Goal: Transaction & Acquisition: Register for event/course

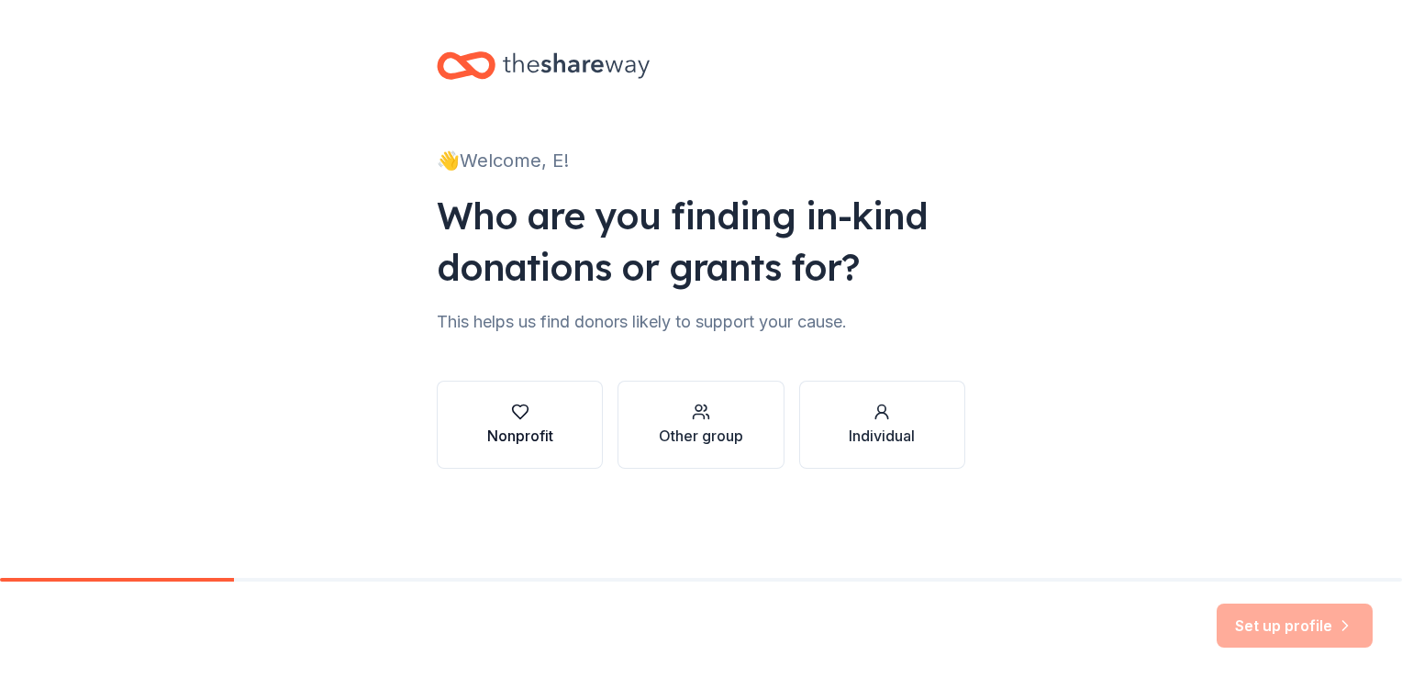
click at [532, 422] on div "Nonprofit" at bounding box center [520, 425] width 66 height 44
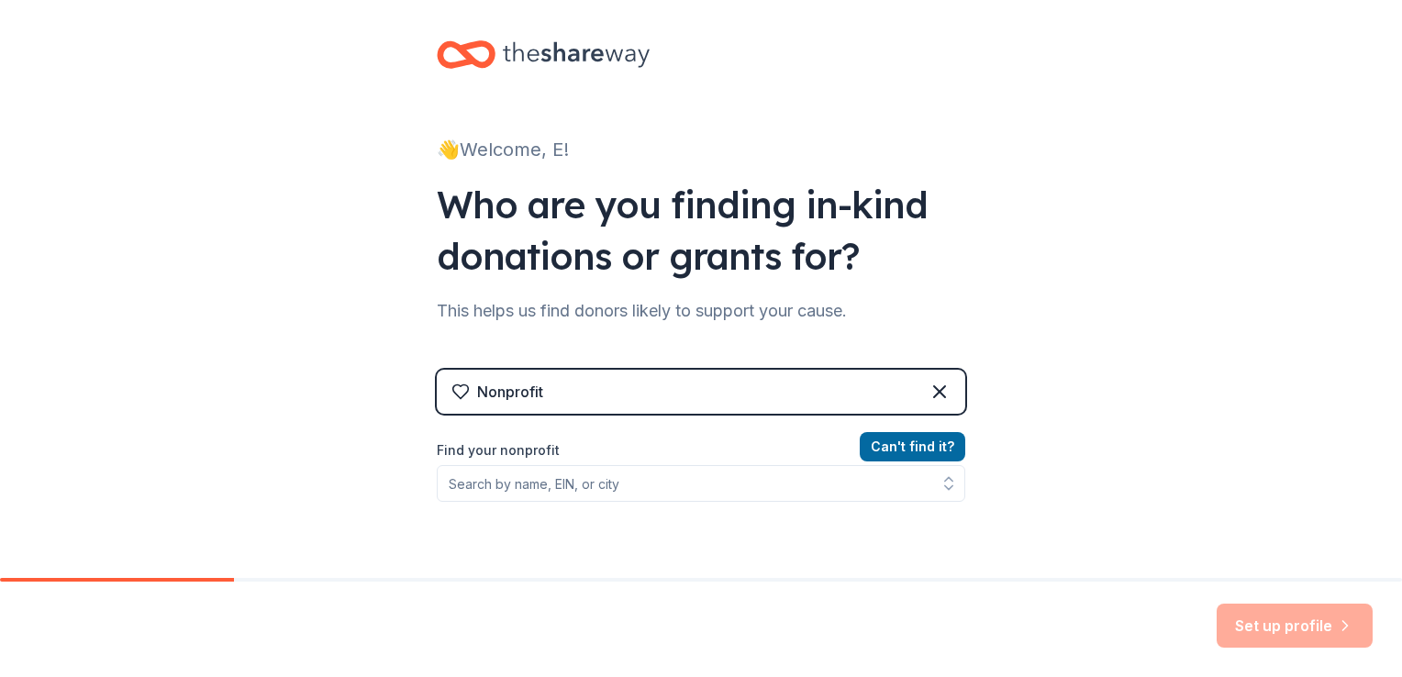
scroll to position [206, 0]
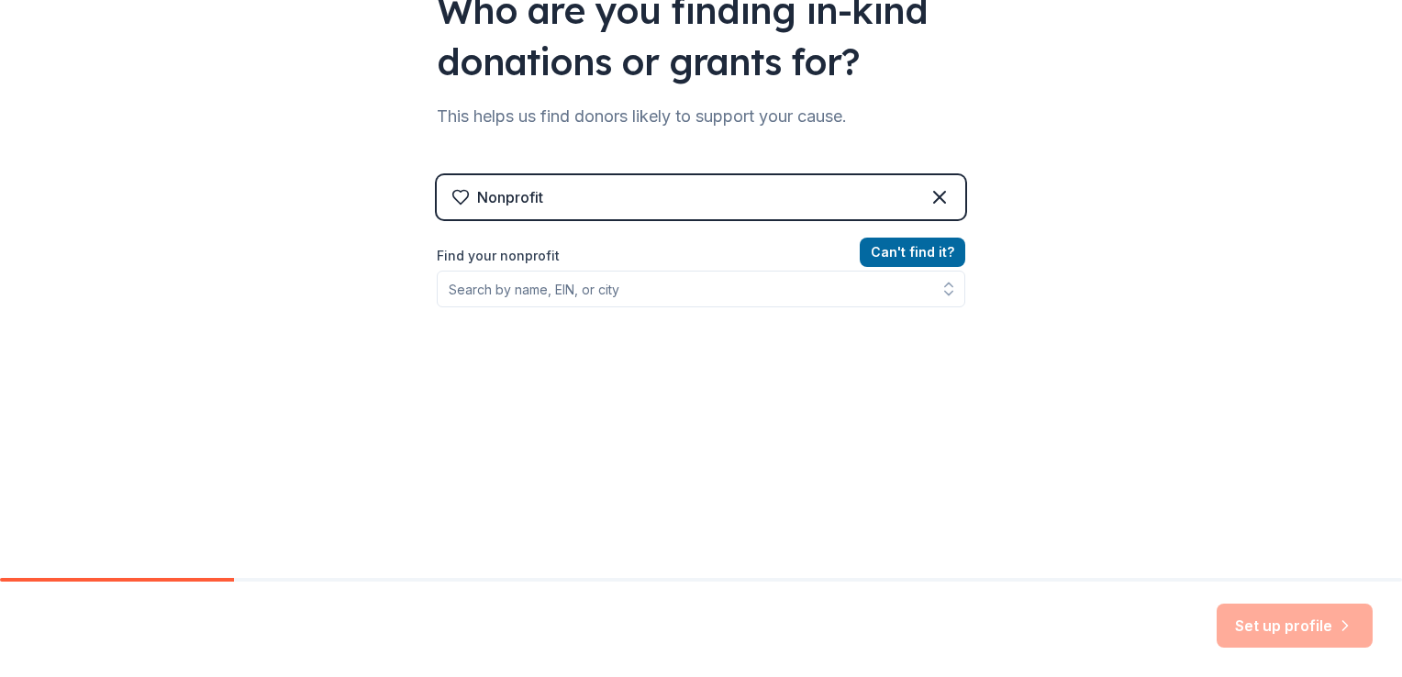
click at [849, 323] on div "Can ' t find it? Find your nonprofit" at bounding box center [701, 347] width 529 height 213
click at [943, 336] on div "Can ' t find it? Find your nonprofit" at bounding box center [701, 347] width 529 height 213
click at [611, 331] on div "Can ' t find it? Find your nonprofit" at bounding box center [701, 347] width 529 height 213
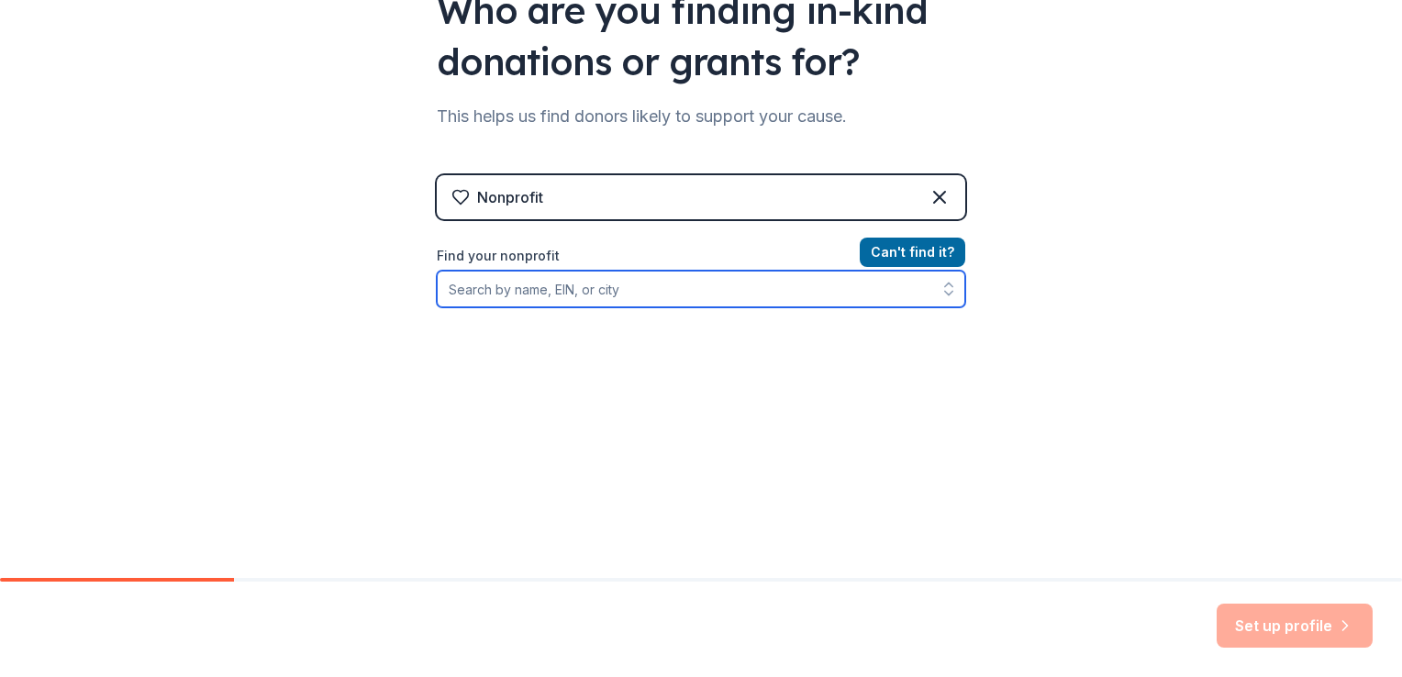
drag, startPoint x: 611, startPoint y: 331, endPoint x: 952, endPoint y: 292, distance: 343.6
click at [952, 292] on div "Can ' t find it? Find your nonprofit" at bounding box center [701, 347] width 529 height 213
click at [952, 292] on button "button" at bounding box center [948, 289] width 33 height 37
click at [948, 290] on icon "button" at bounding box center [949, 289] width 18 height 18
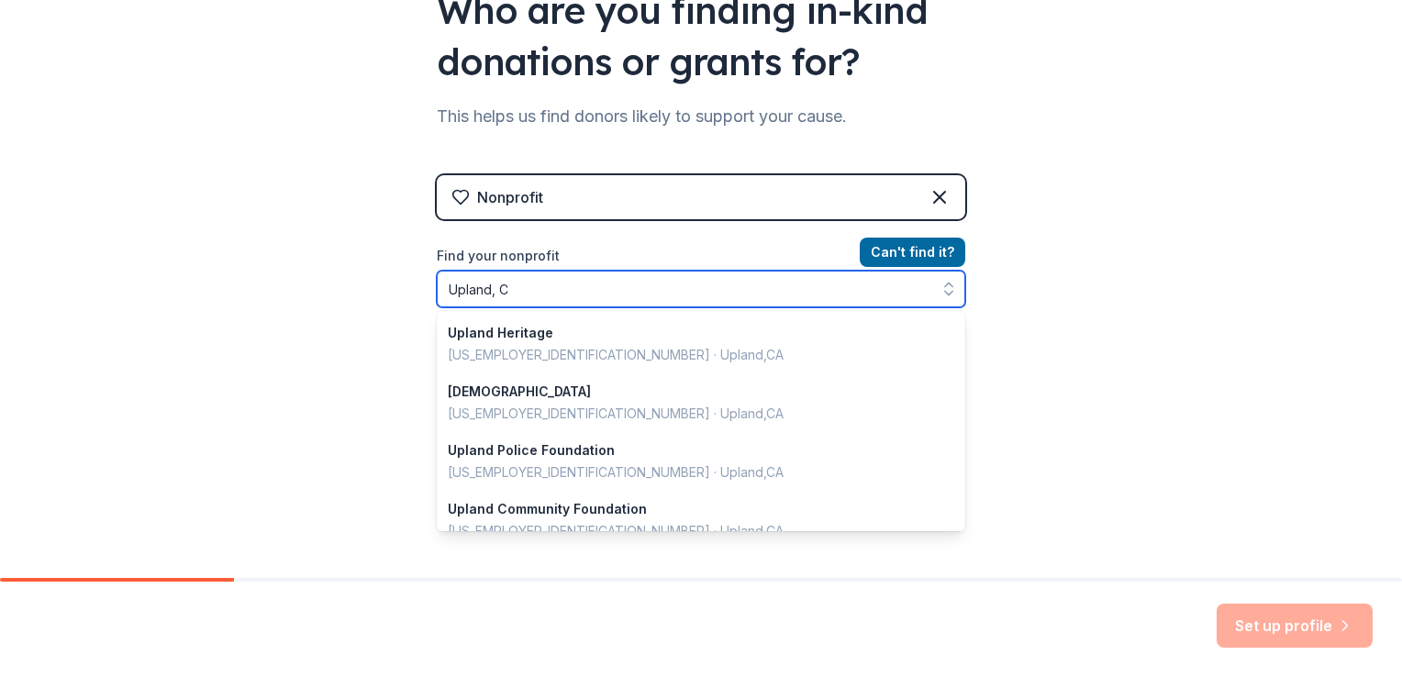
type input "Upland, CA"
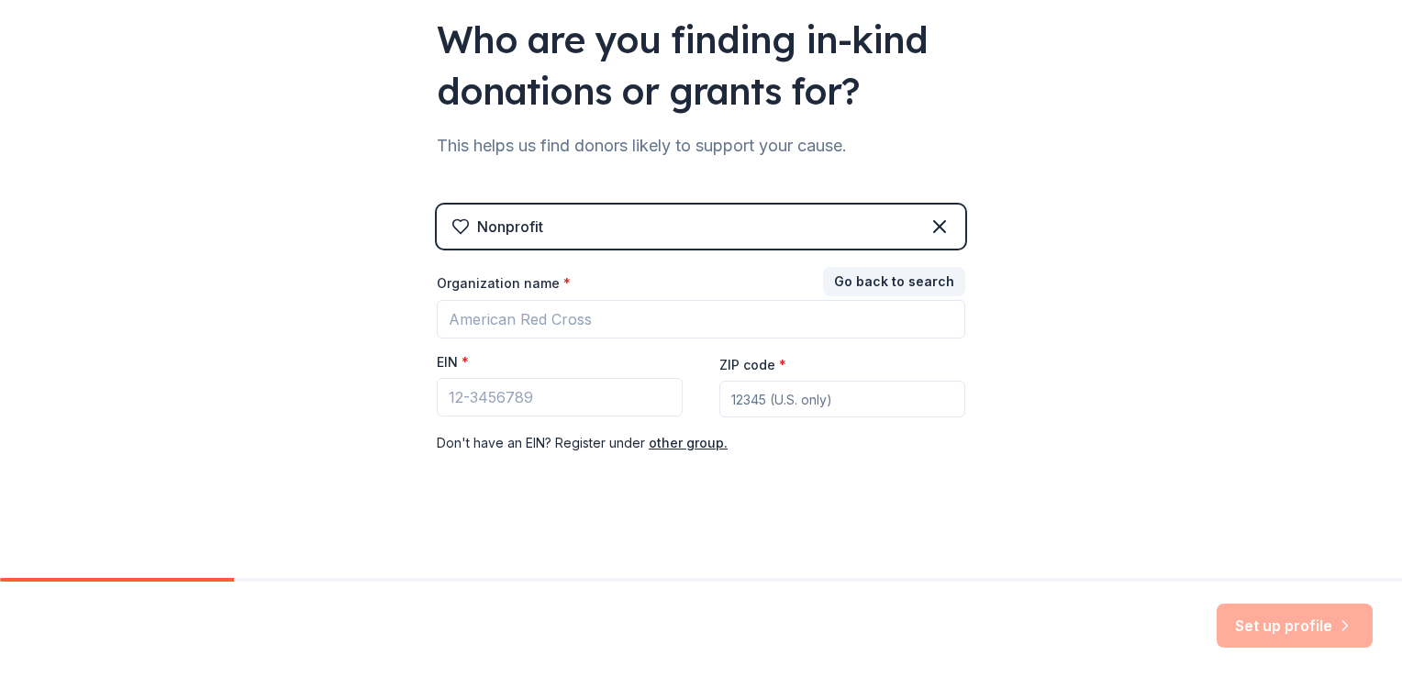
scroll to position [0, 0]
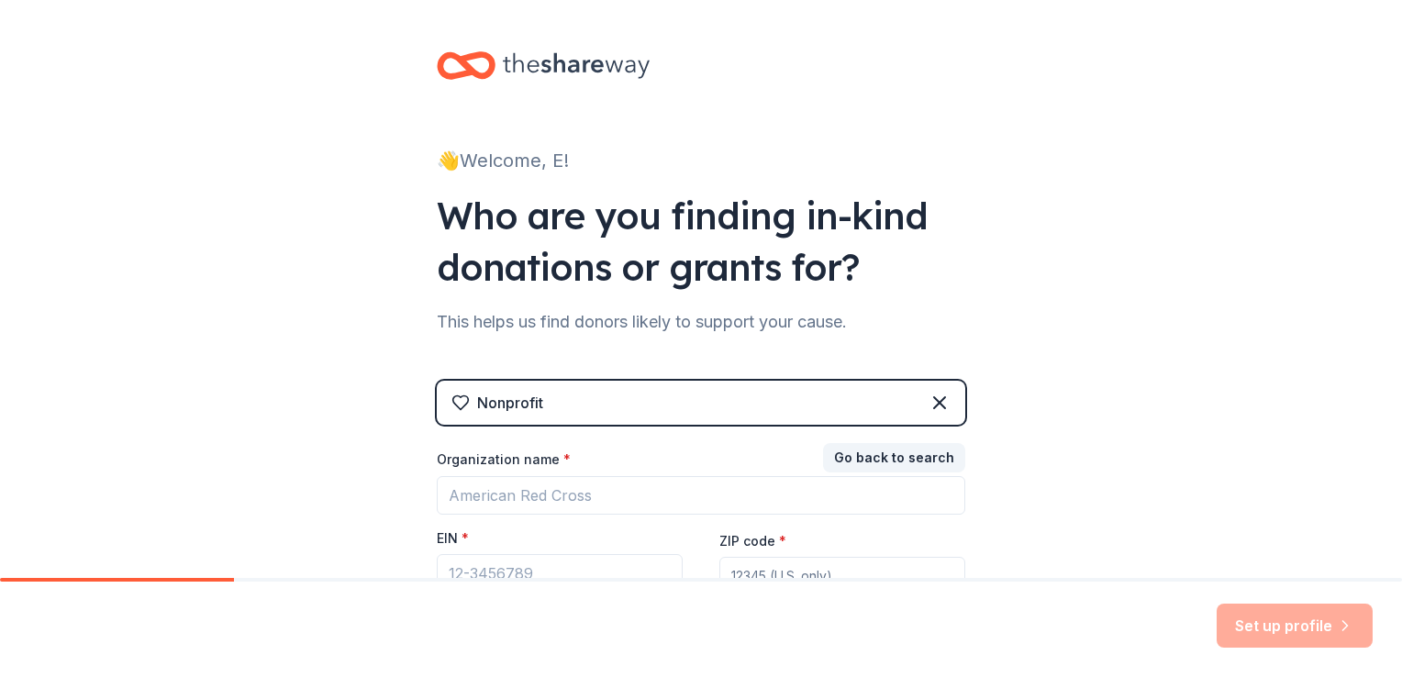
click at [584, 69] on icon at bounding box center [576, 66] width 147 height 38
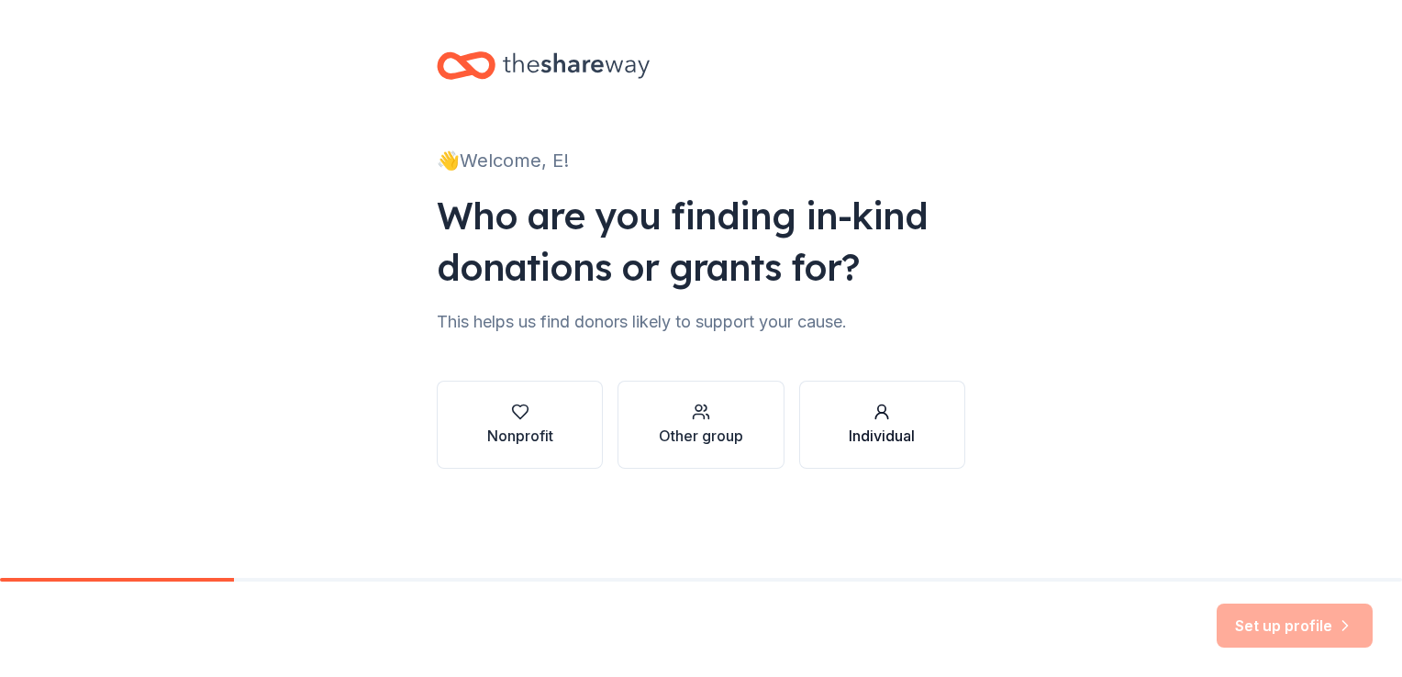
click at [889, 413] on icon "button" at bounding box center [882, 412] width 18 height 18
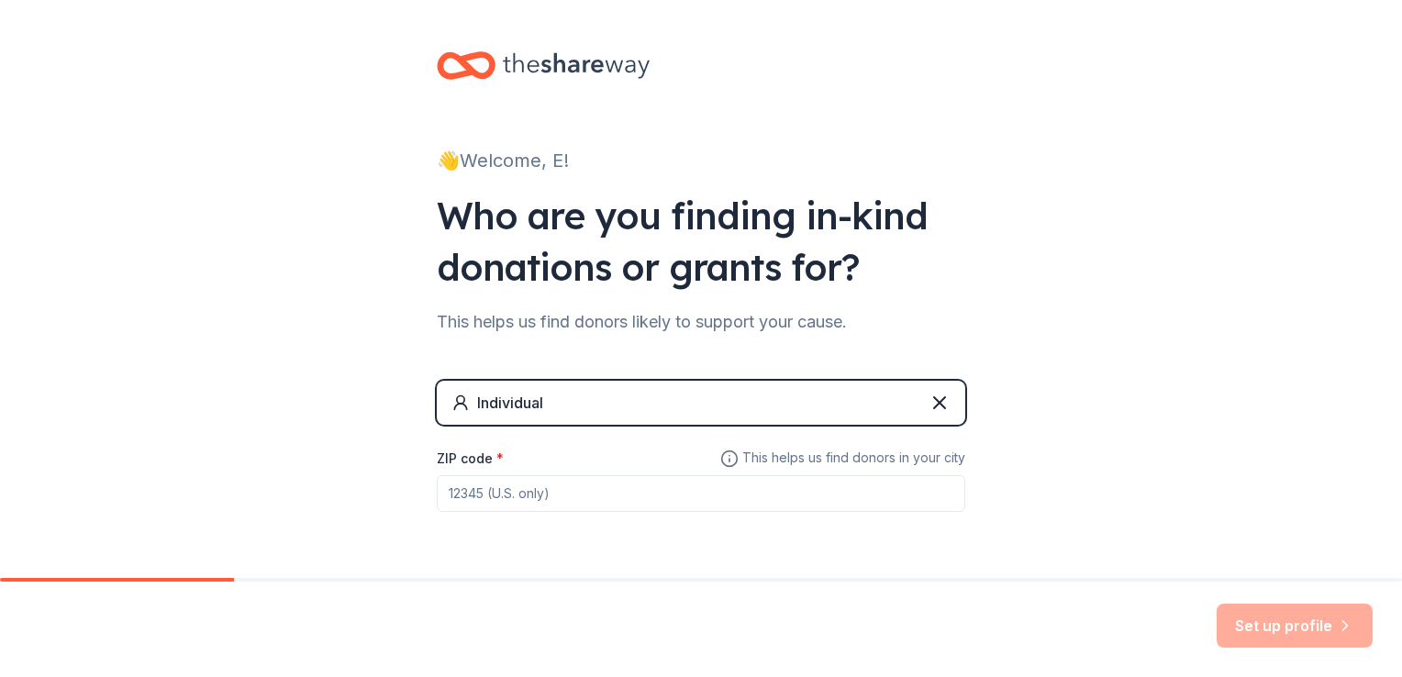
click at [573, 491] on input "ZIP code *" at bounding box center [701, 493] width 529 height 37
type input "91784"
click at [1297, 624] on button "Set up profile" at bounding box center [1295, 626] width 156 height 44
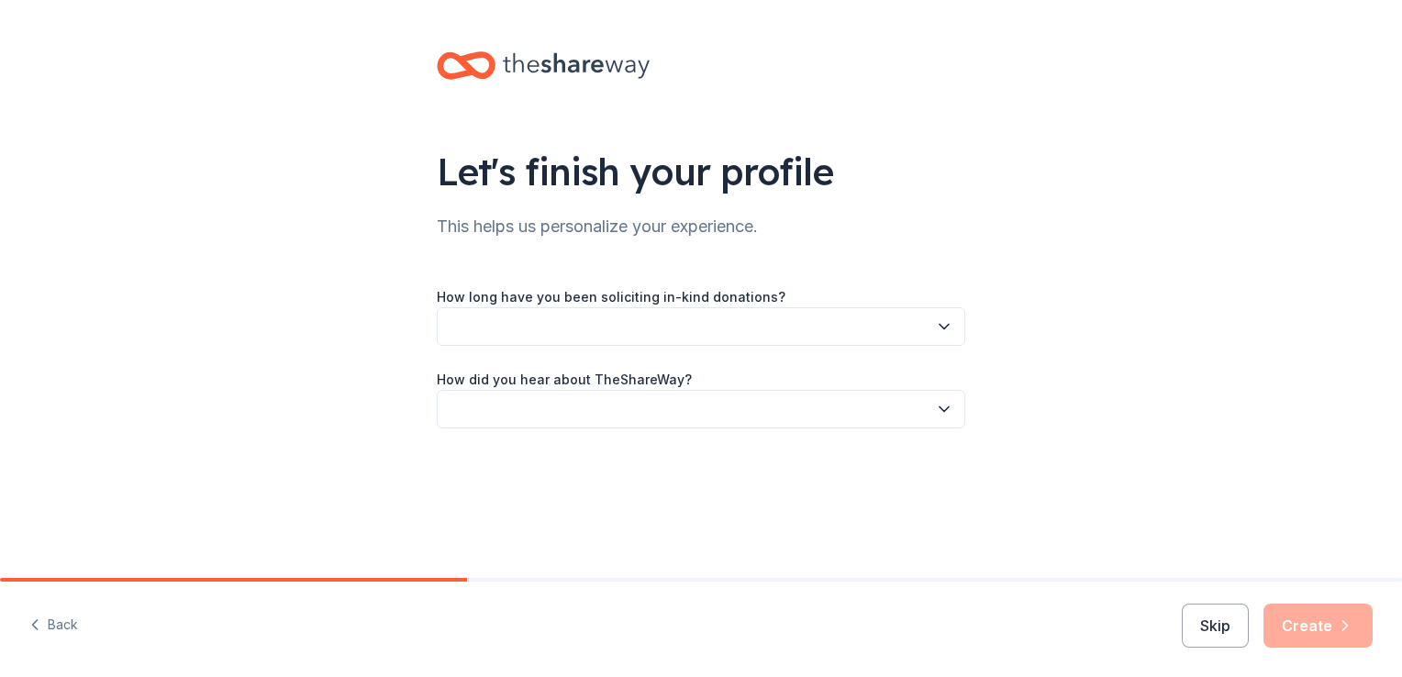
click at [728, 325] on button "button" at bounding box center [701, 326] width 529 height 39
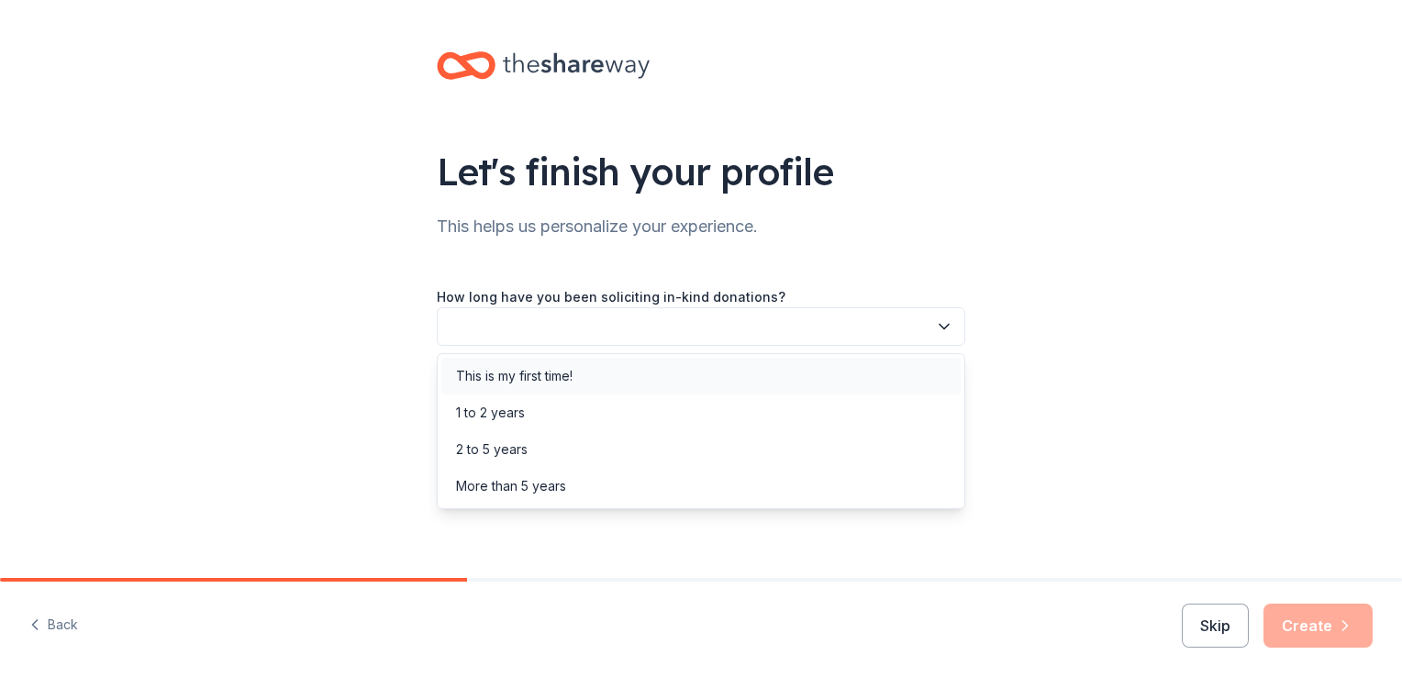
click at [596, 377] on div "This is my first time!" at bounding box center [700, 376] width 519 height 37
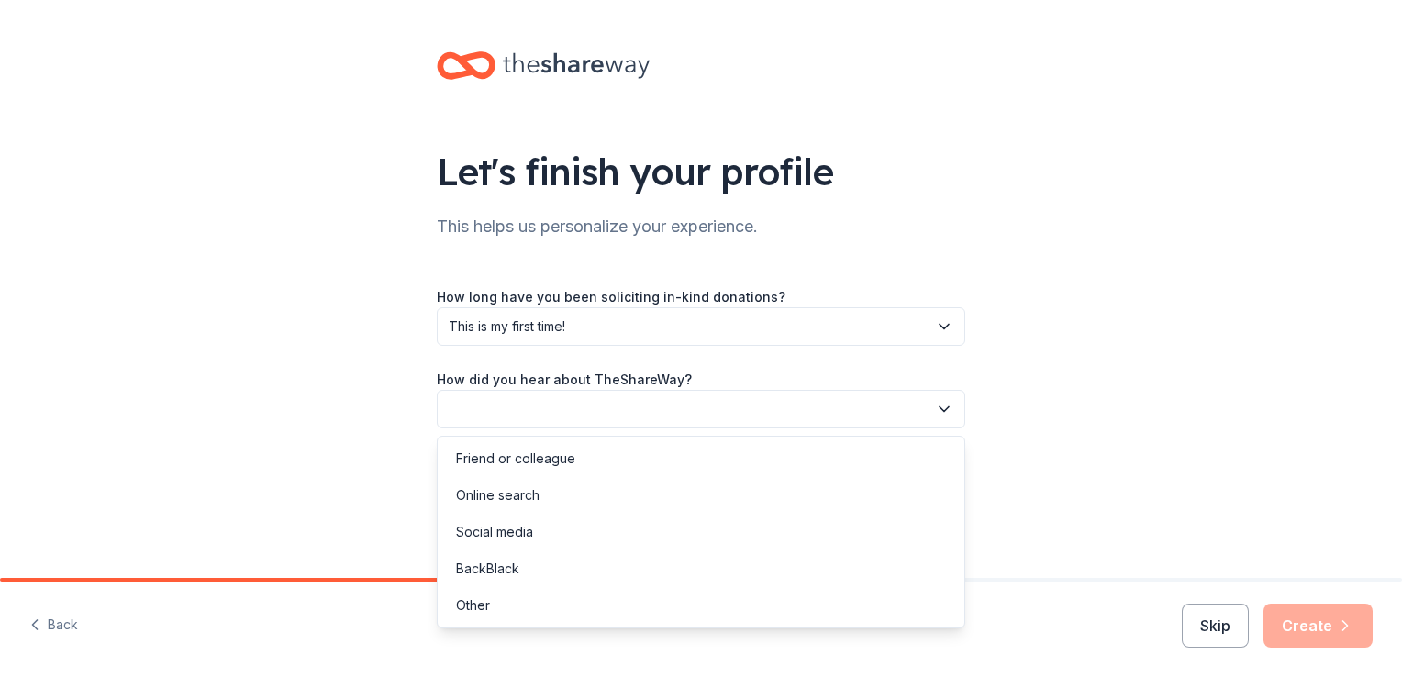
click at [597, 418] on button "button" at bounding box center [701, 409] width 529 height 39
click at [539, 503] on div "Online search" at bounding box center [498, 495] width 84 height 22
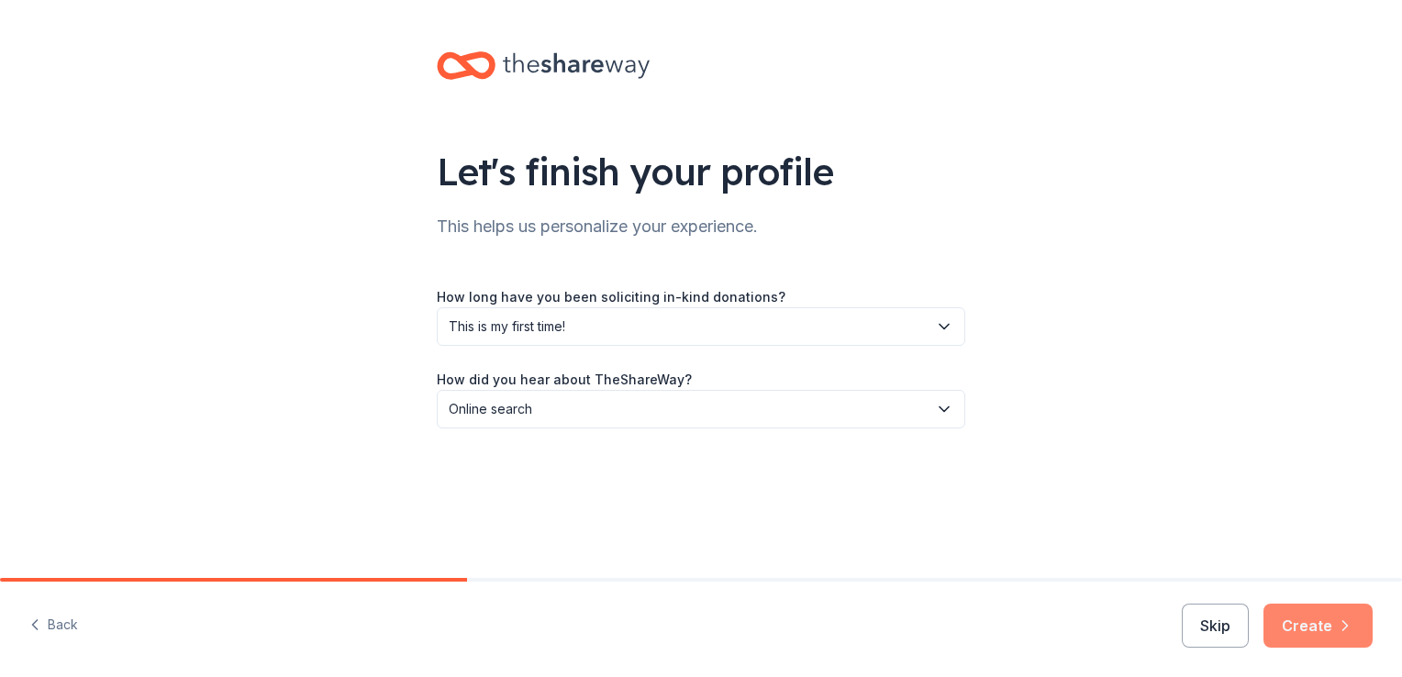
click at [1310, 625] on button "Create" at bounding box center [1318, 626] width 109 height 44
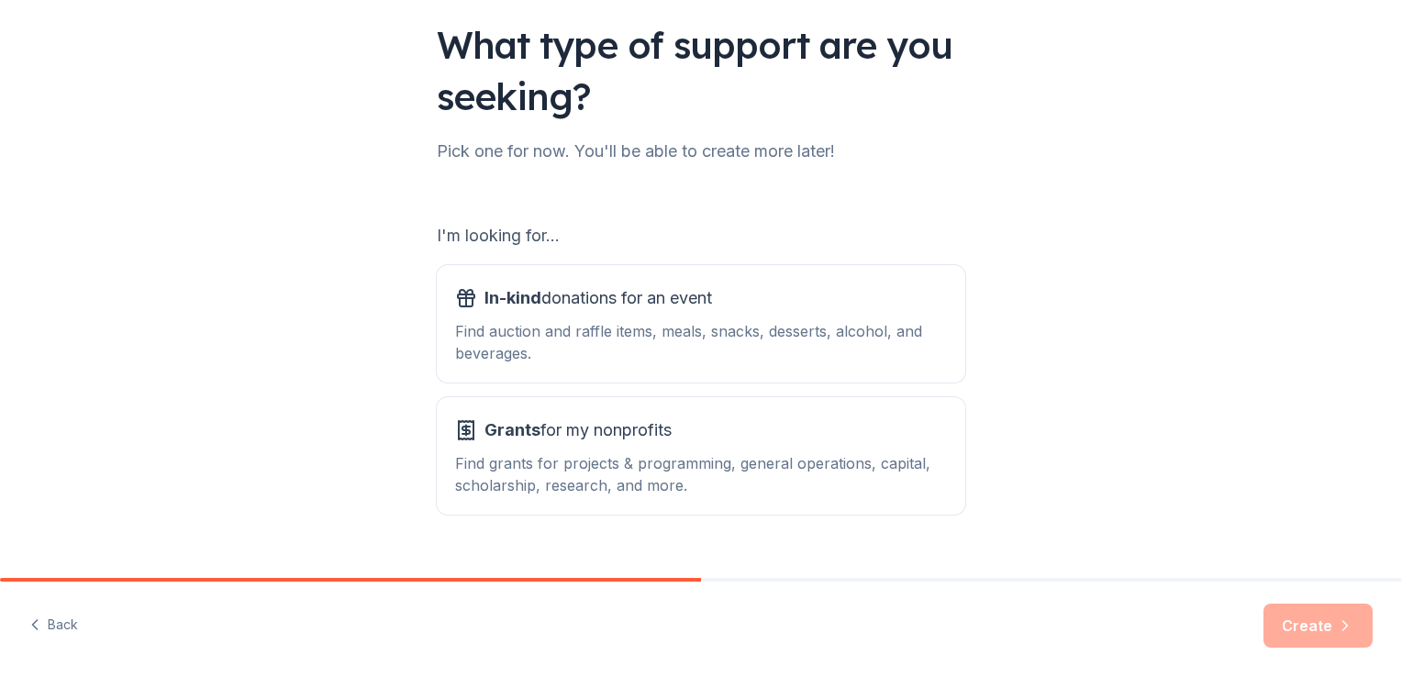
scroll to position [134, 0]
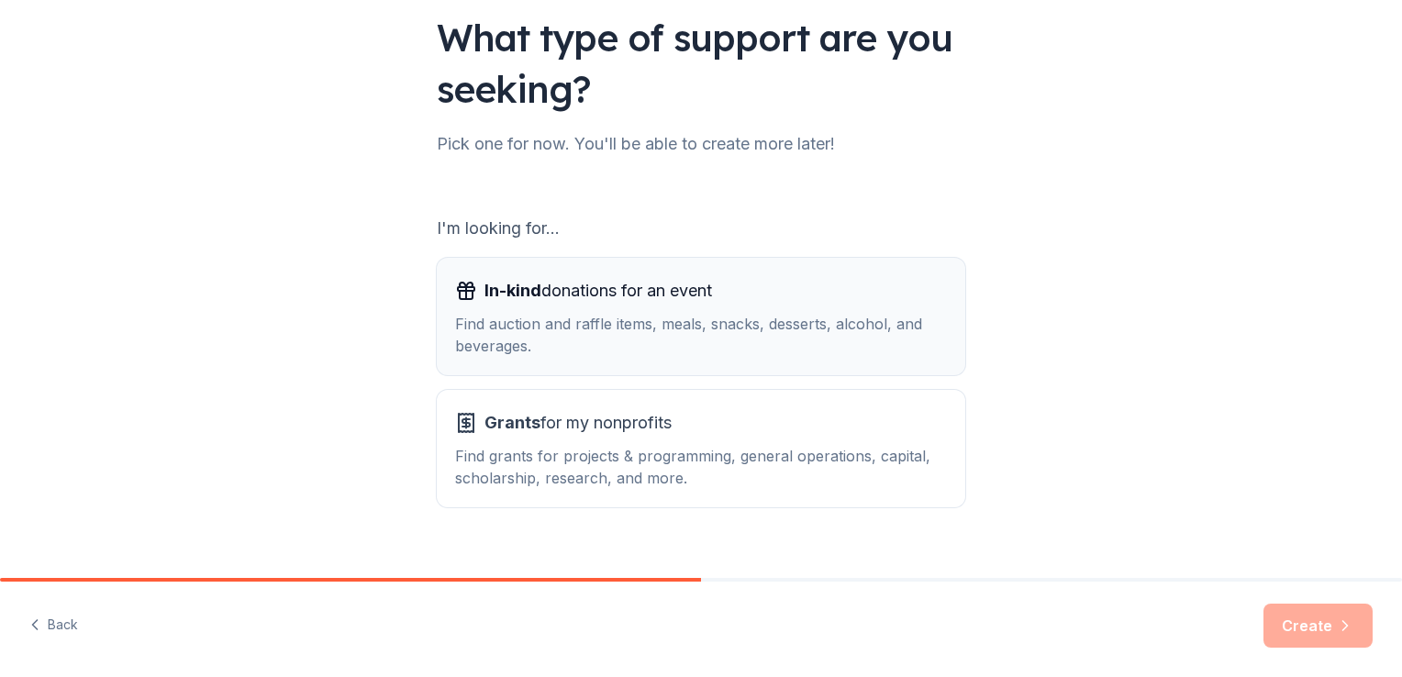
click at [616, 322] on div "Find auction and raffle items, meals, snacks, desserts, alcohol, and beverages." at bounding box center [701, 335] width 492 height 44
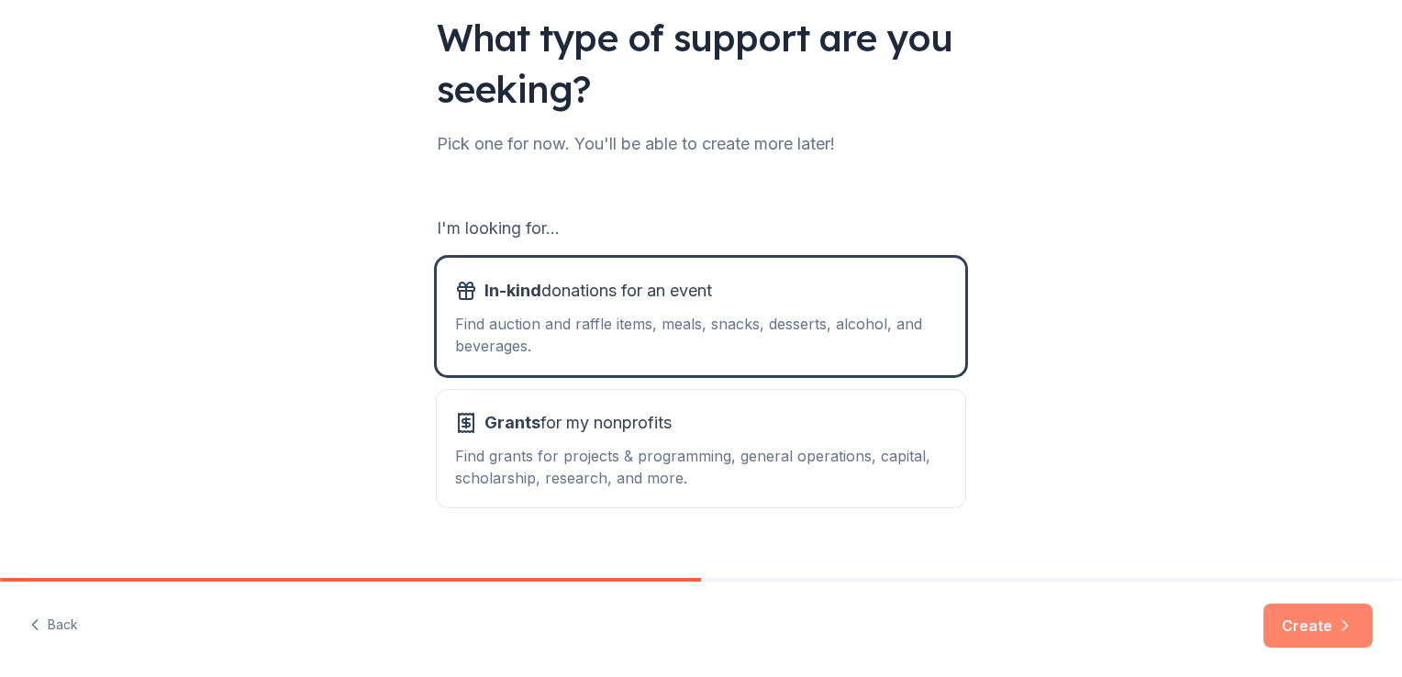
click at [1343, 615] on button "Create" at bounding box center [1318, 626] width 109 height 44
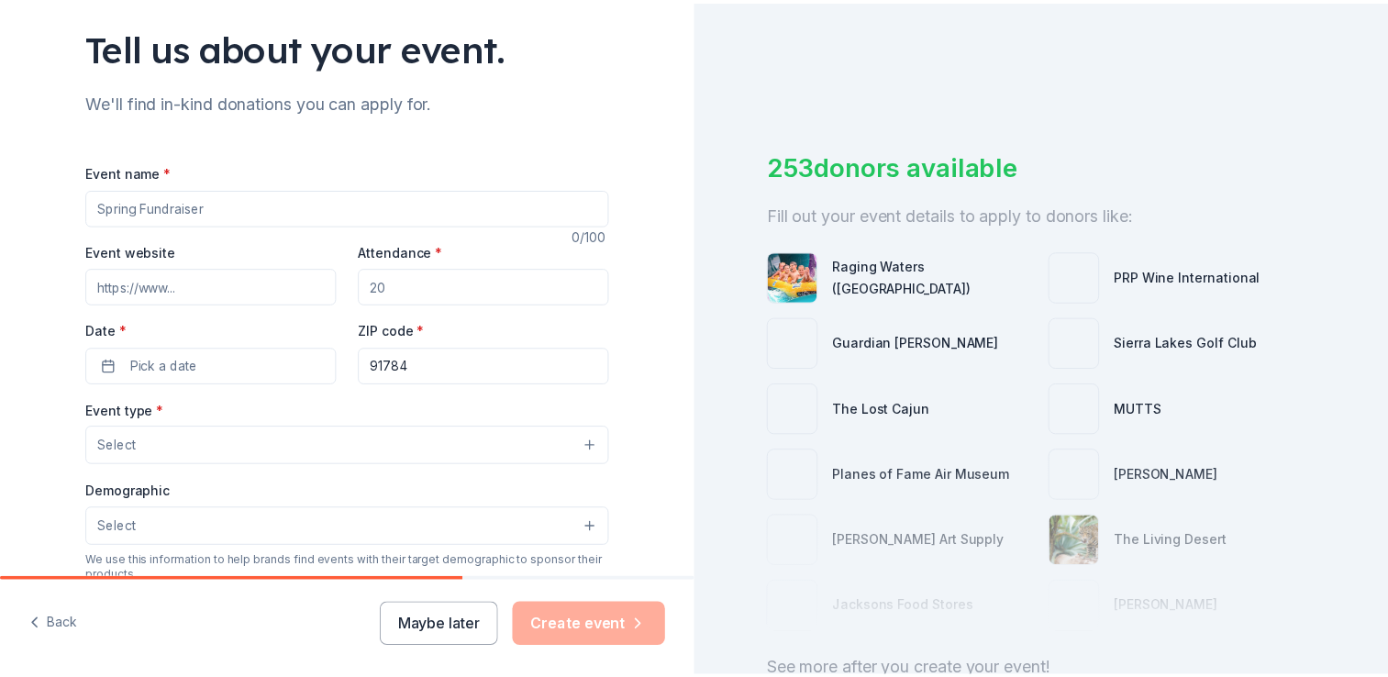
scroll to position [134, 0]
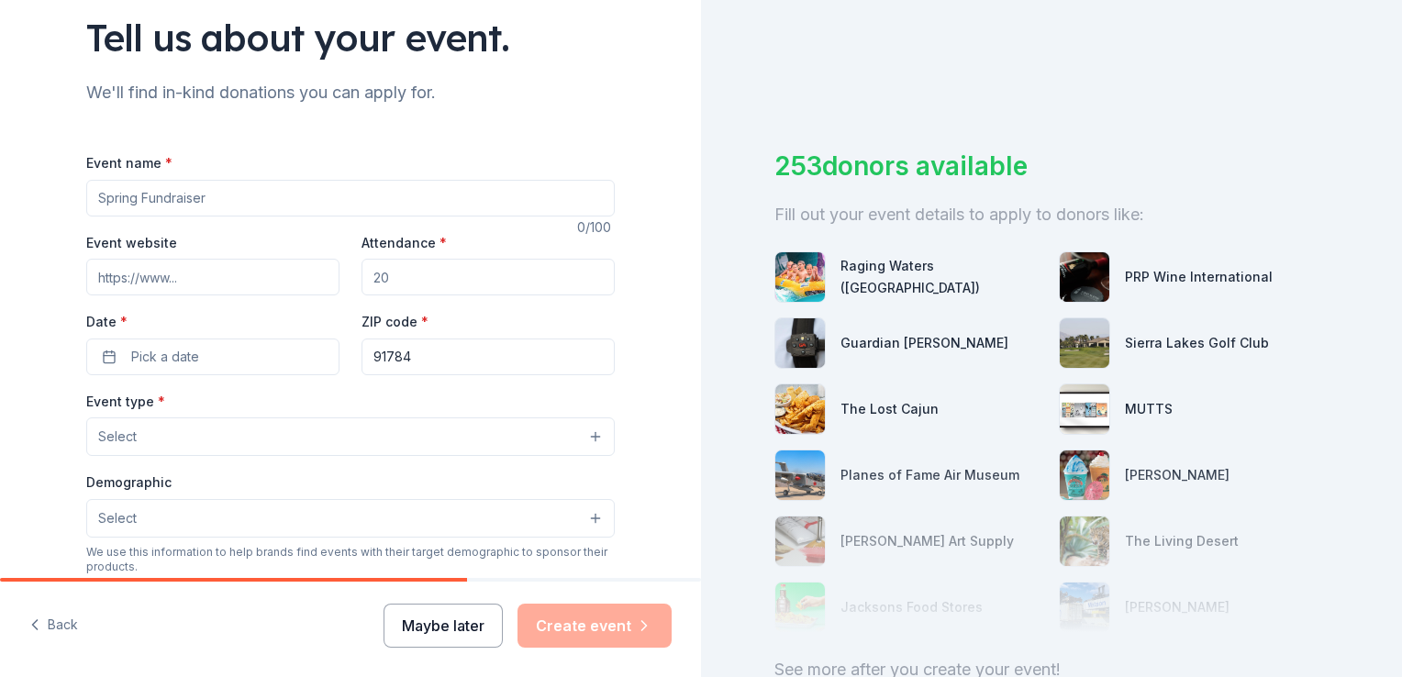
click at [433, 633] on button "Maybe later" at bounding box center [443, 626] width 119 height 44
click at [452, 635] on button "Maybe later" at bounding box center [443, 626] width 119 height 44
click at [874, 280] on div "Raging Waters (Los Angeles)" at bounding box center [943, 277] width 204 height 44
click at [793, 281] on img at bounding box center [800, 277] width 50 height 50
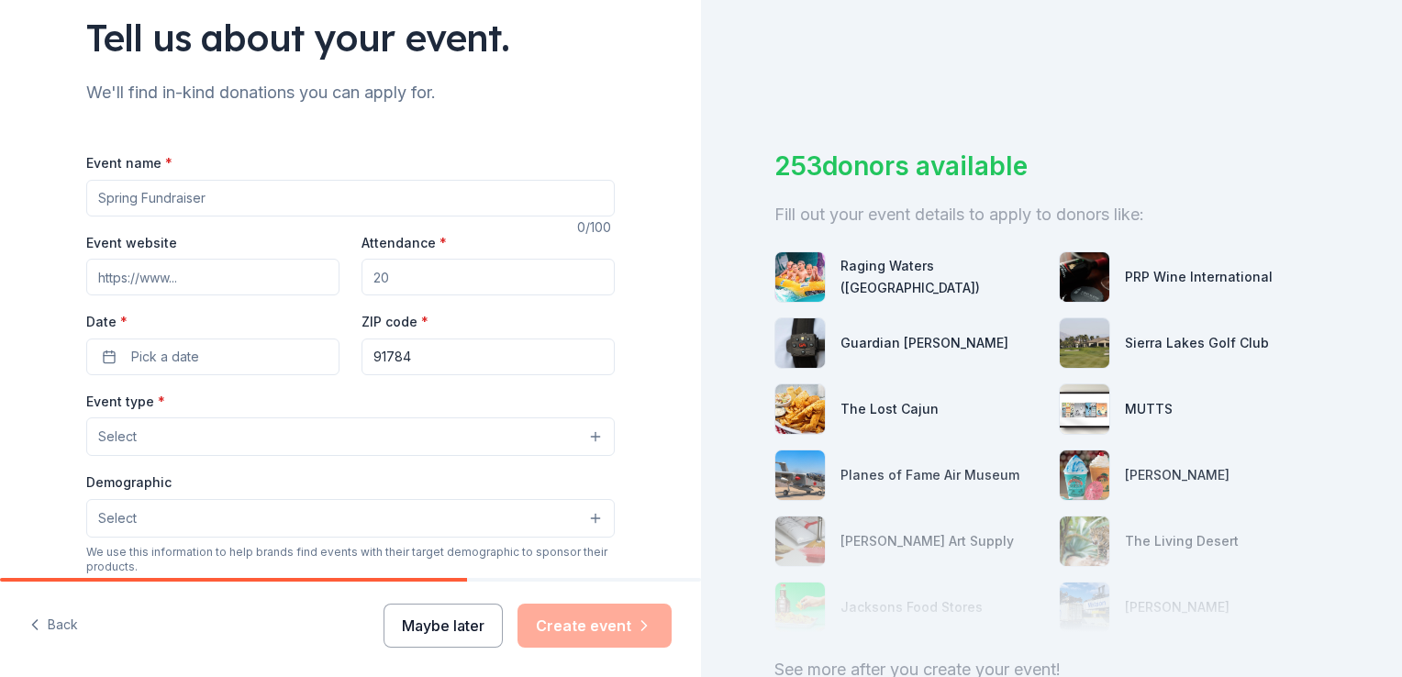
click at [459, 612] on button "Maybe later" at bounding box center [443, 626] width 119 height 44
click at [451, 625] on button "Maybe later" at bounding box center [443, 626] width 119 height 44
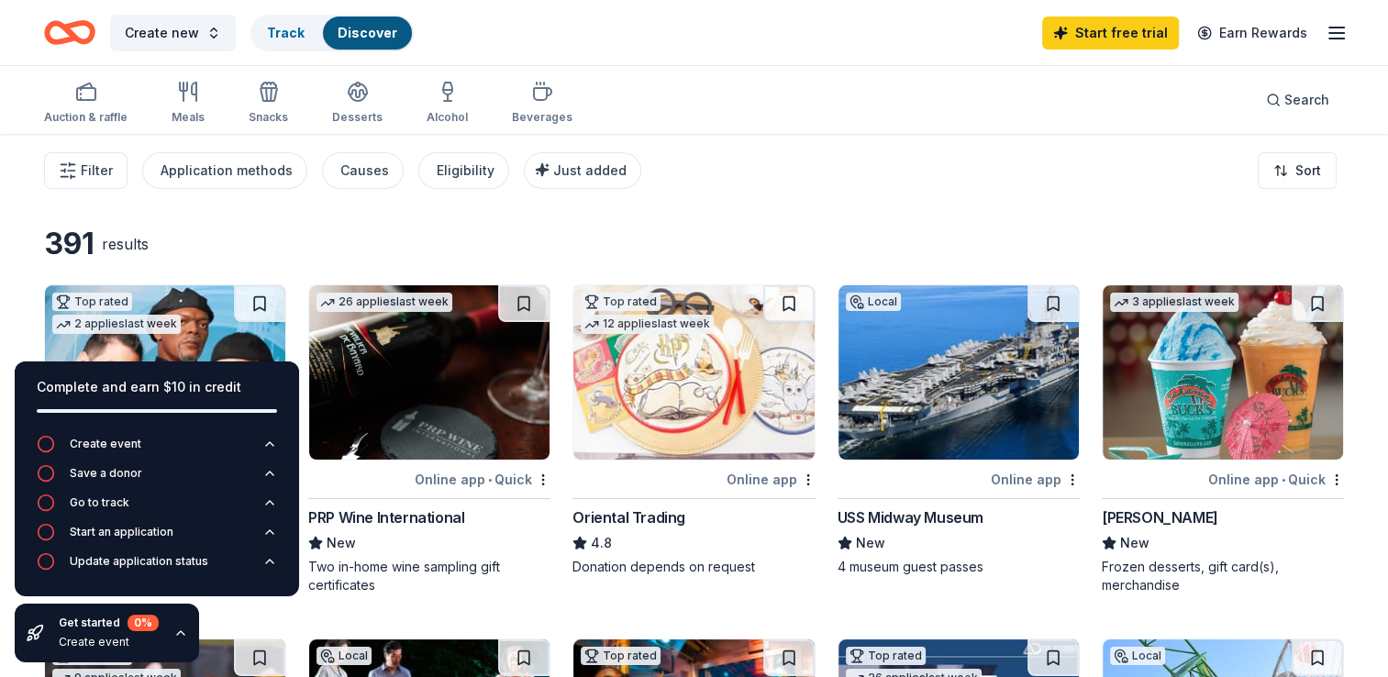
click at [407, 245] on div "391 results" at bounding box center [297, 244] width 507 height 37
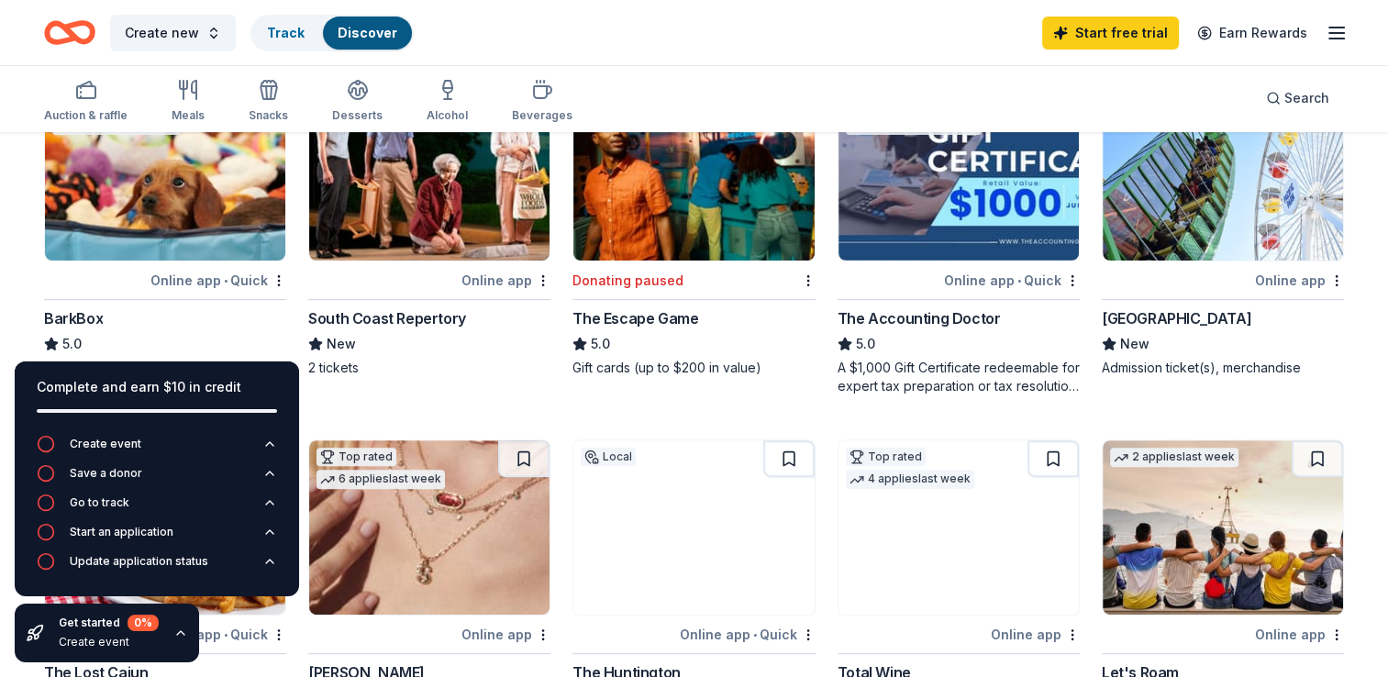
scroll to position [584, 0]
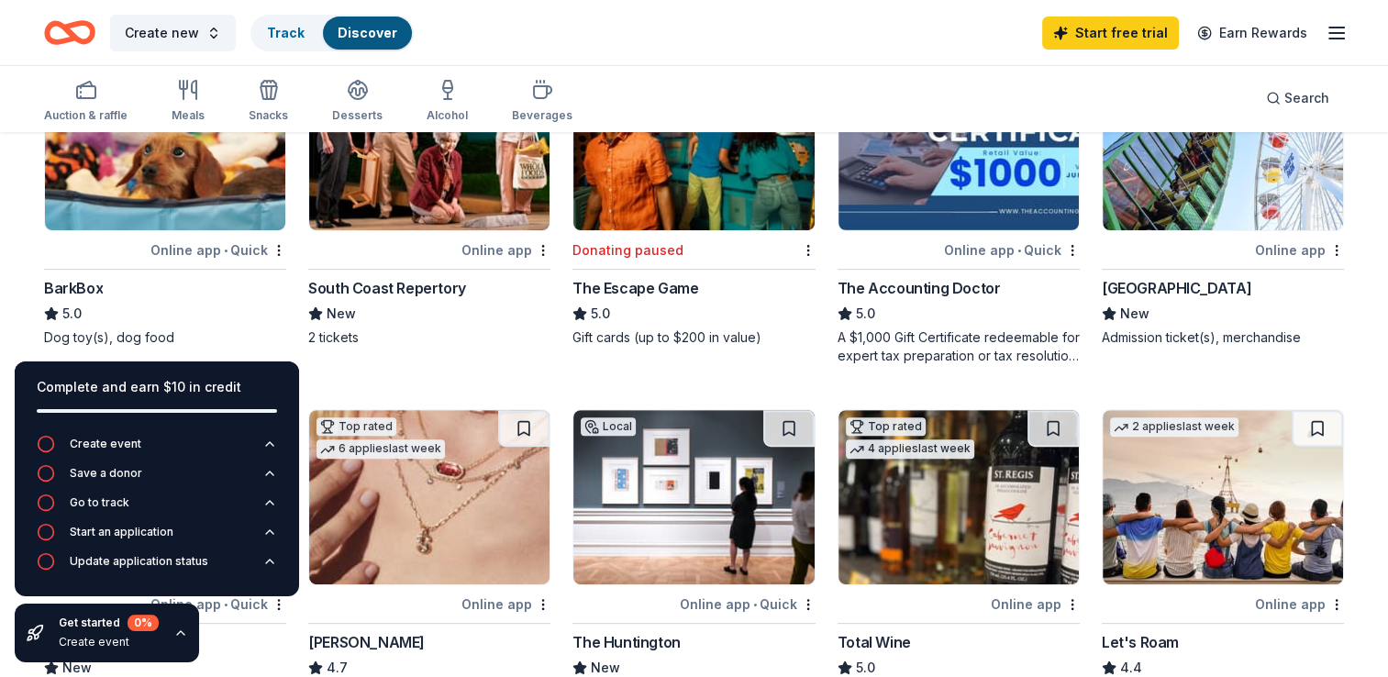
click at [649, 280] on div "The Escape Game" at bounding box center [636, 288] width 126 height 22
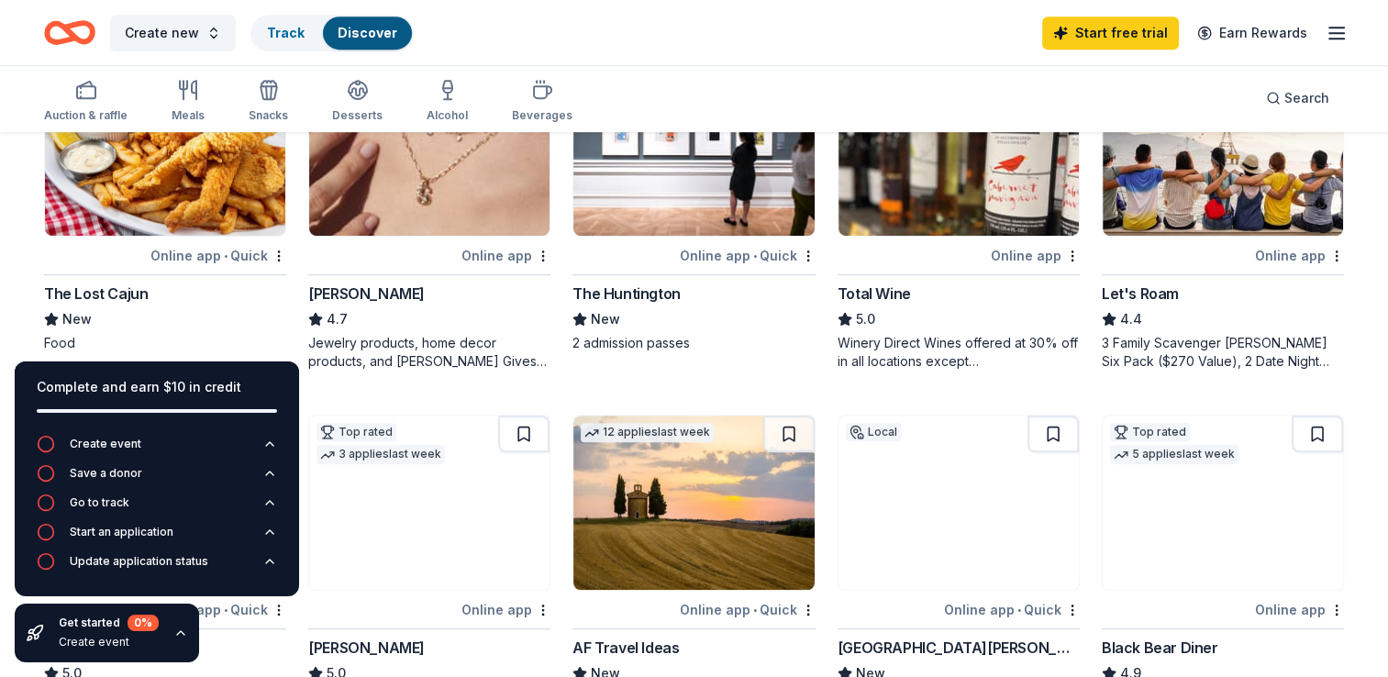
scroll to position [932, 0]
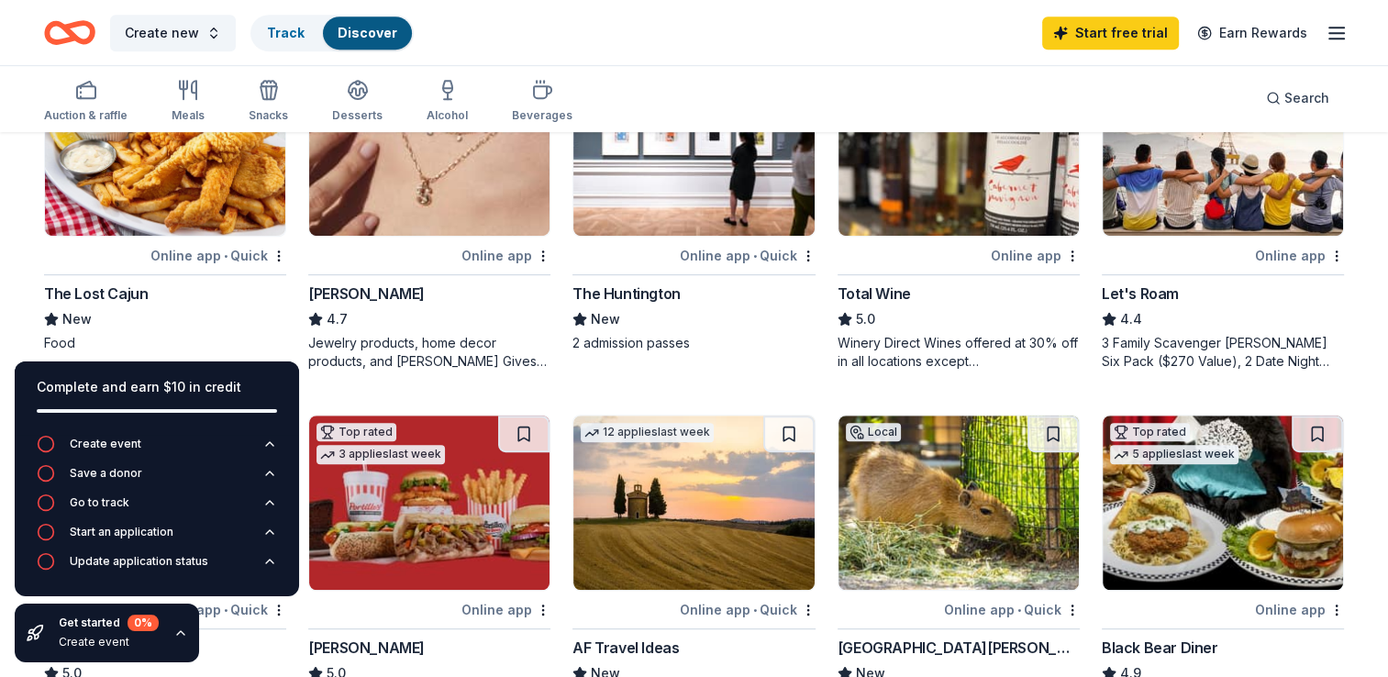
click at [332, 298] on div "Kendra Scott" at bounding box center [366, 294] width 117 height 22
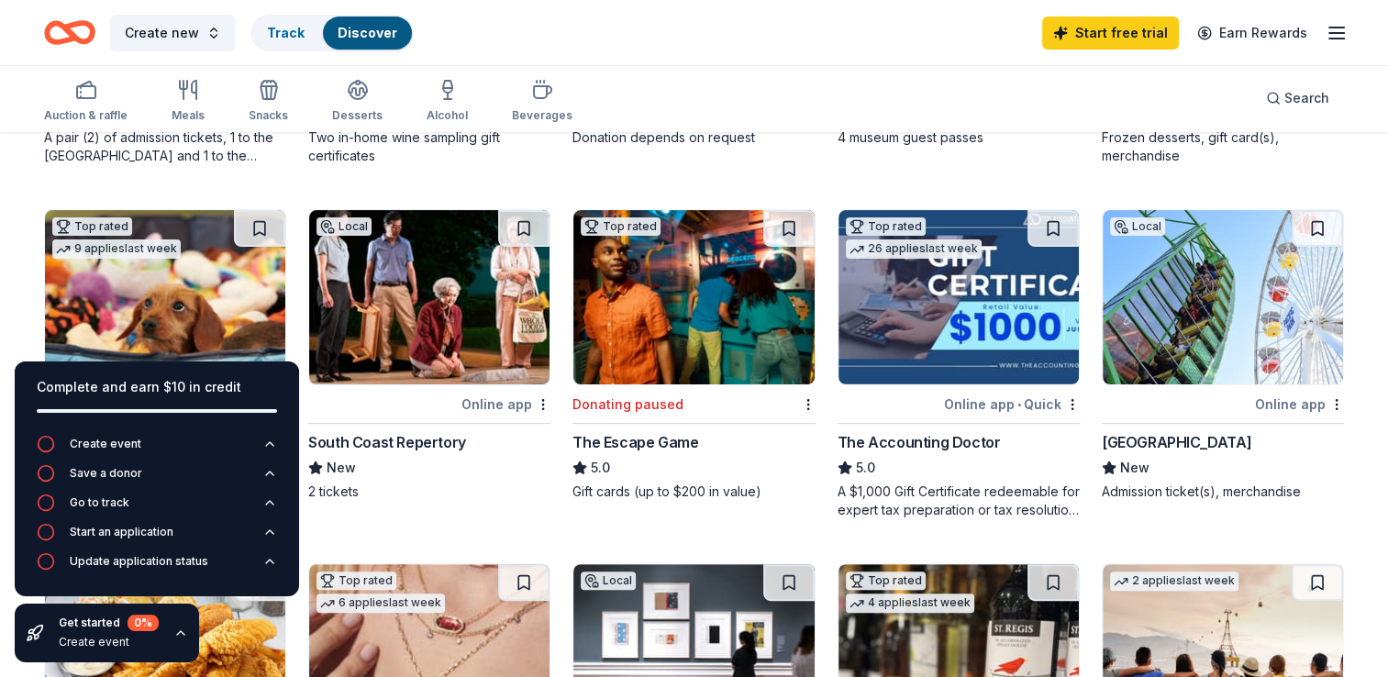
scroll to position [0, 0]
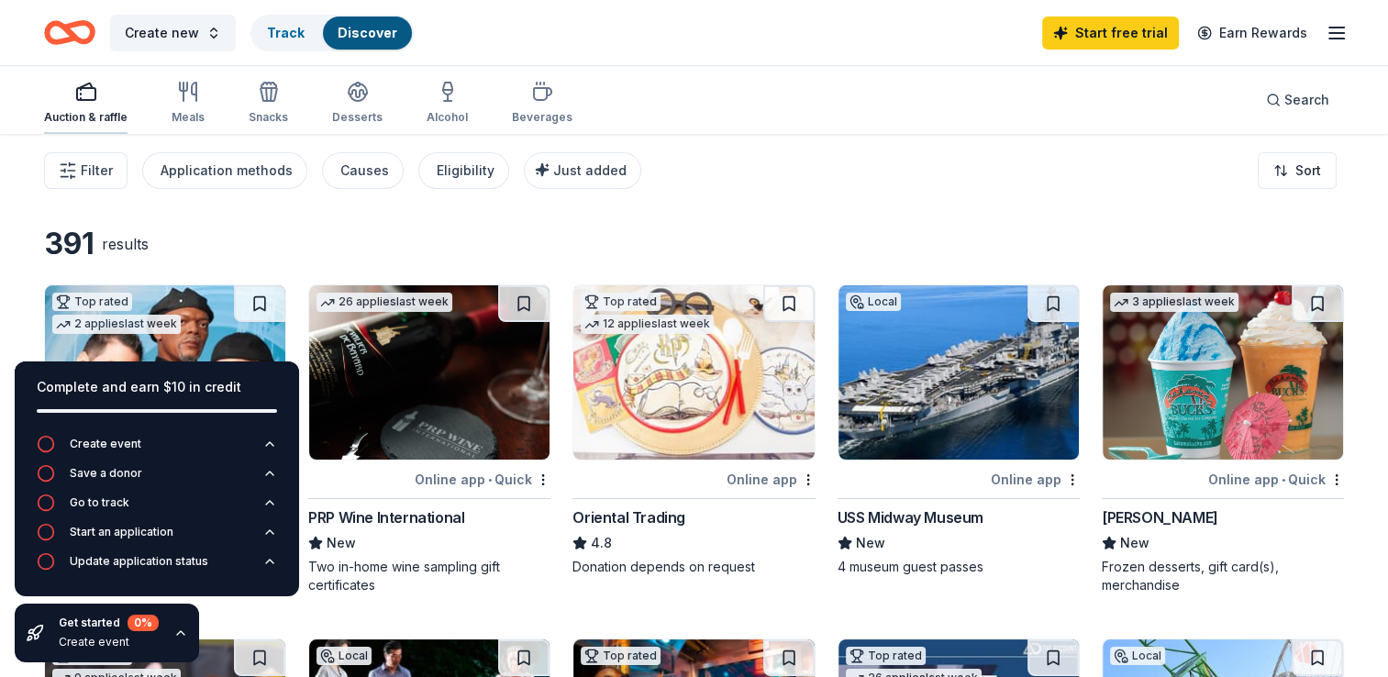
click at [62, 106] on div "Auction & raffle" at bounding box center [86, 103] width 84 height 44
click at [178, 637] on icon "button" at bounding box center [180, 633] width 15 height 15
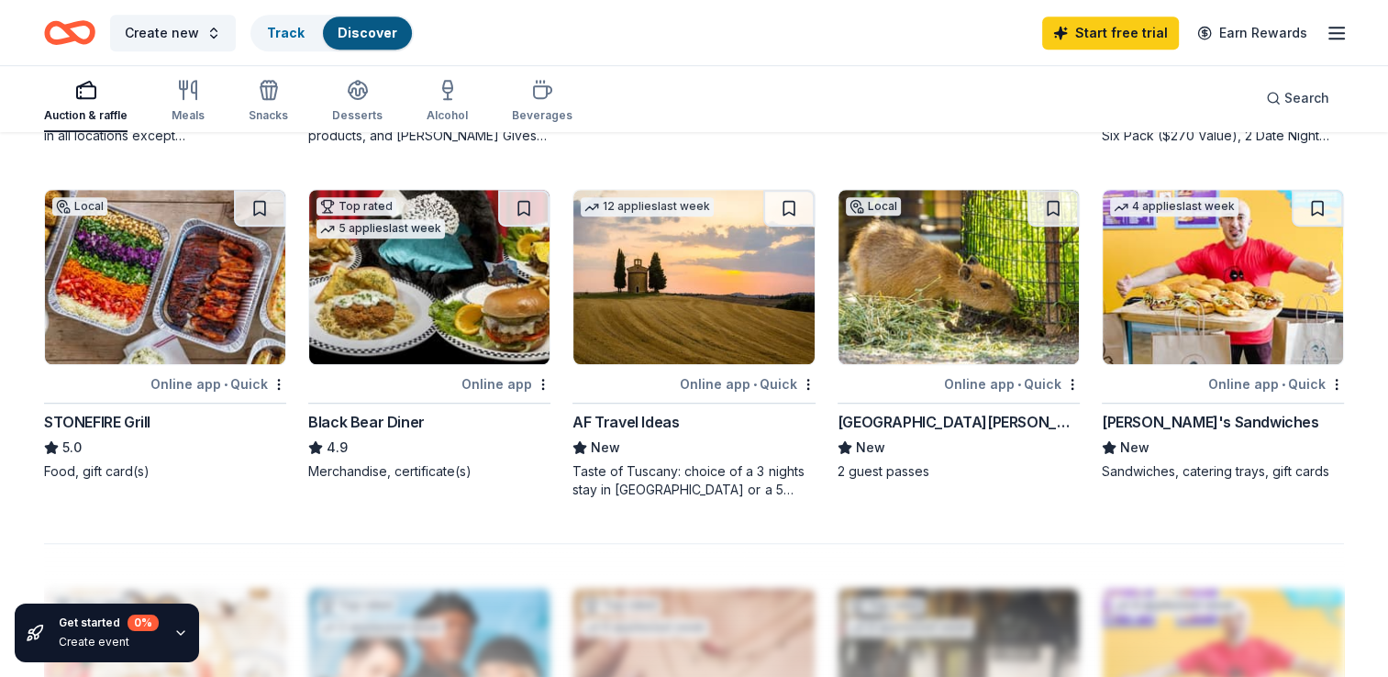
scroll to position [1159, 0]
click at [114, 415] on div "STONEFIRE Grill" at bounding box center [97, 421] width 106 height 22
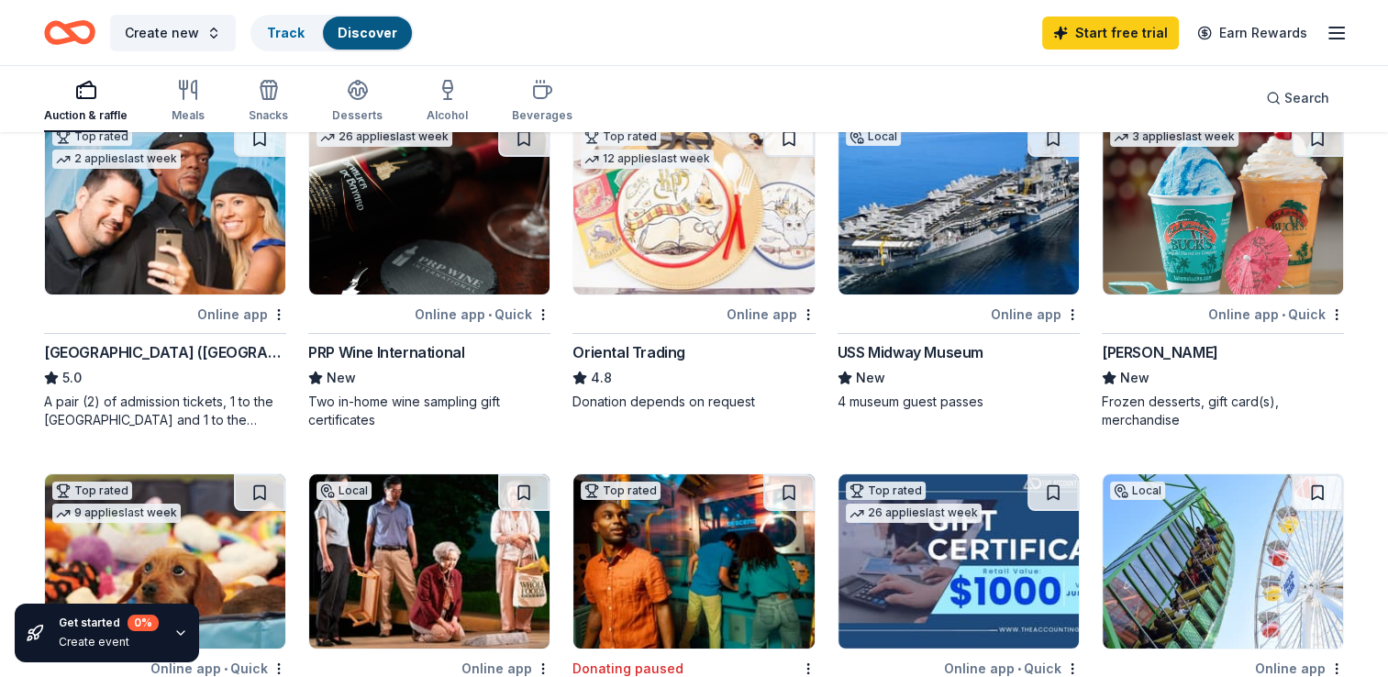
scroll to position [0, 0]
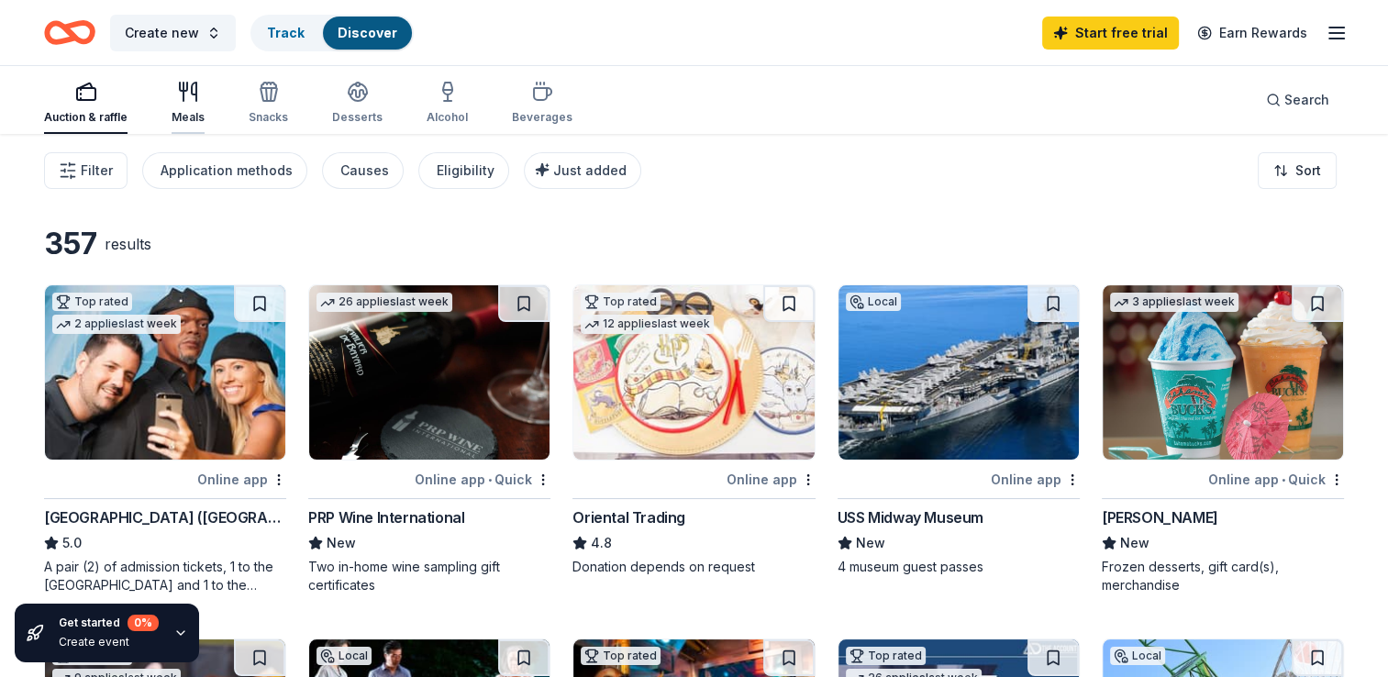
click at [177, 90] on icon "button" at bounding box center [188, 92] width 22 height 22
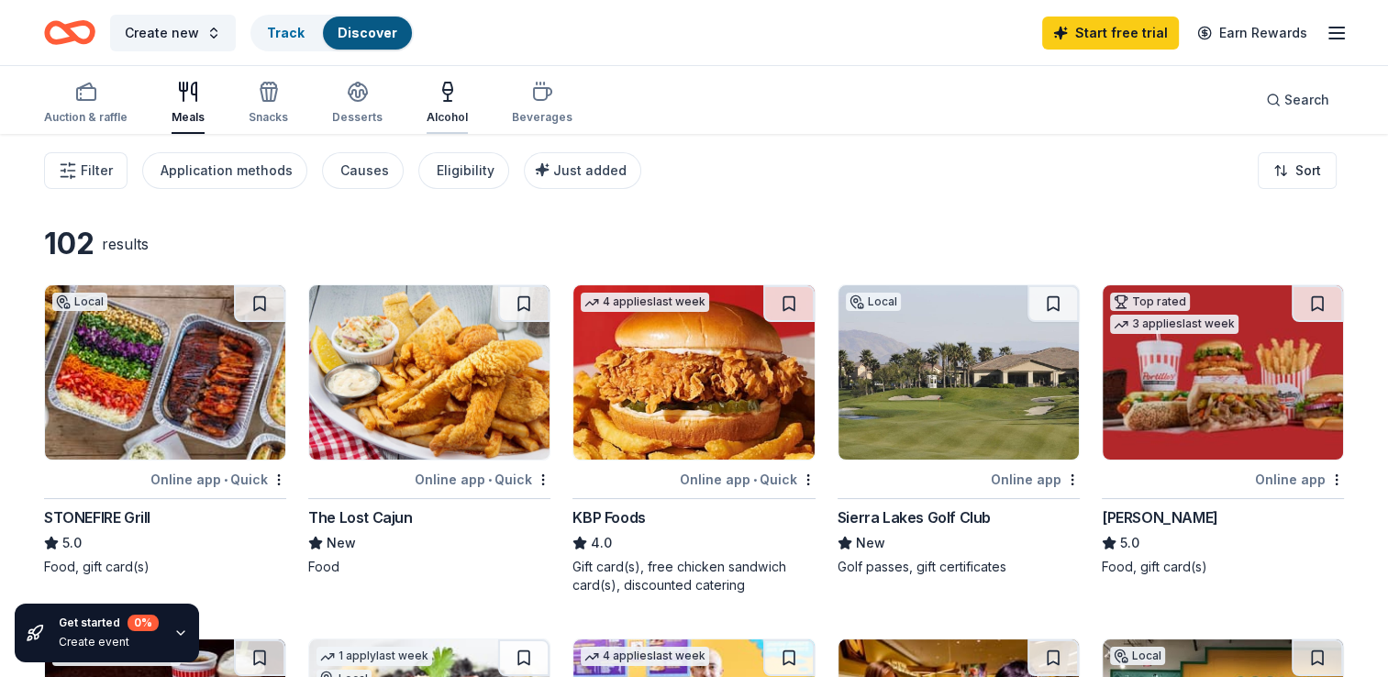
click at [455, 98] on div "button" at bounding box center [447, 92] width 41 height 22
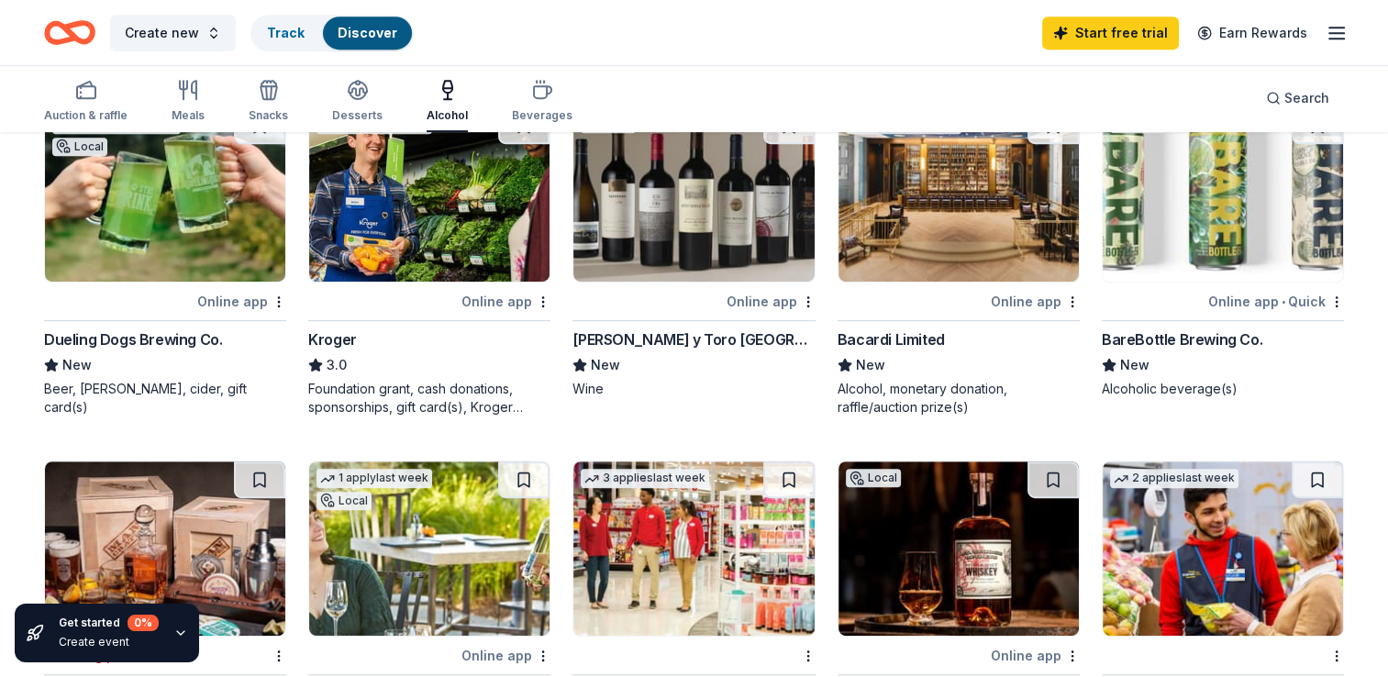
scroll to position [885, 0]
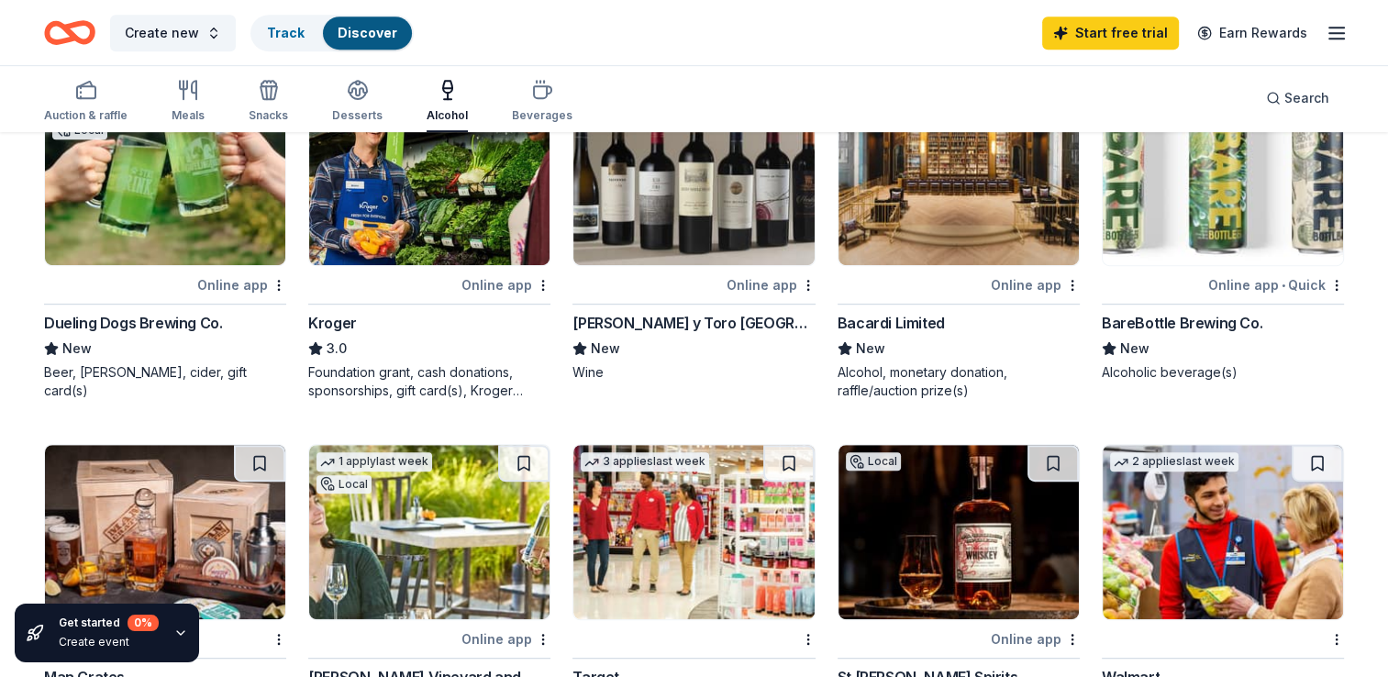
click at [870, 318] on div "Bacardi Limited" at bounding box center [891, 323] width 107 height 22
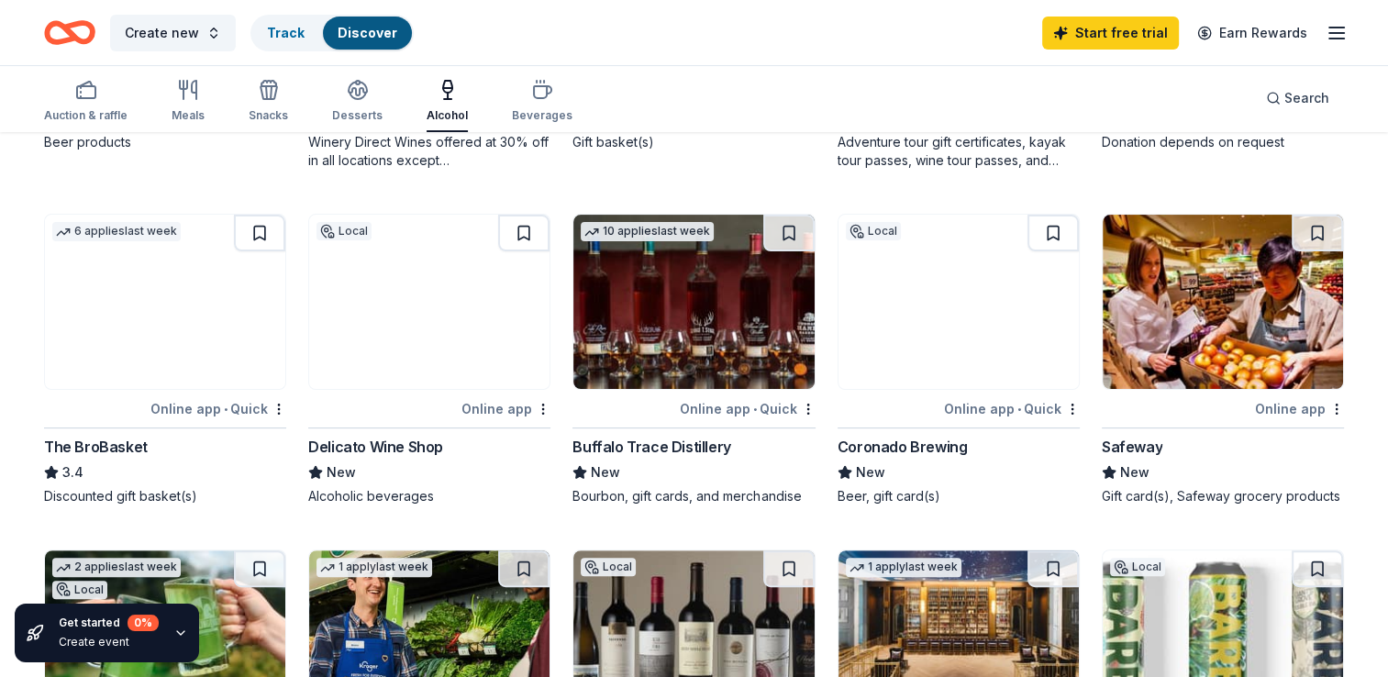
scroll to position [0, 0]
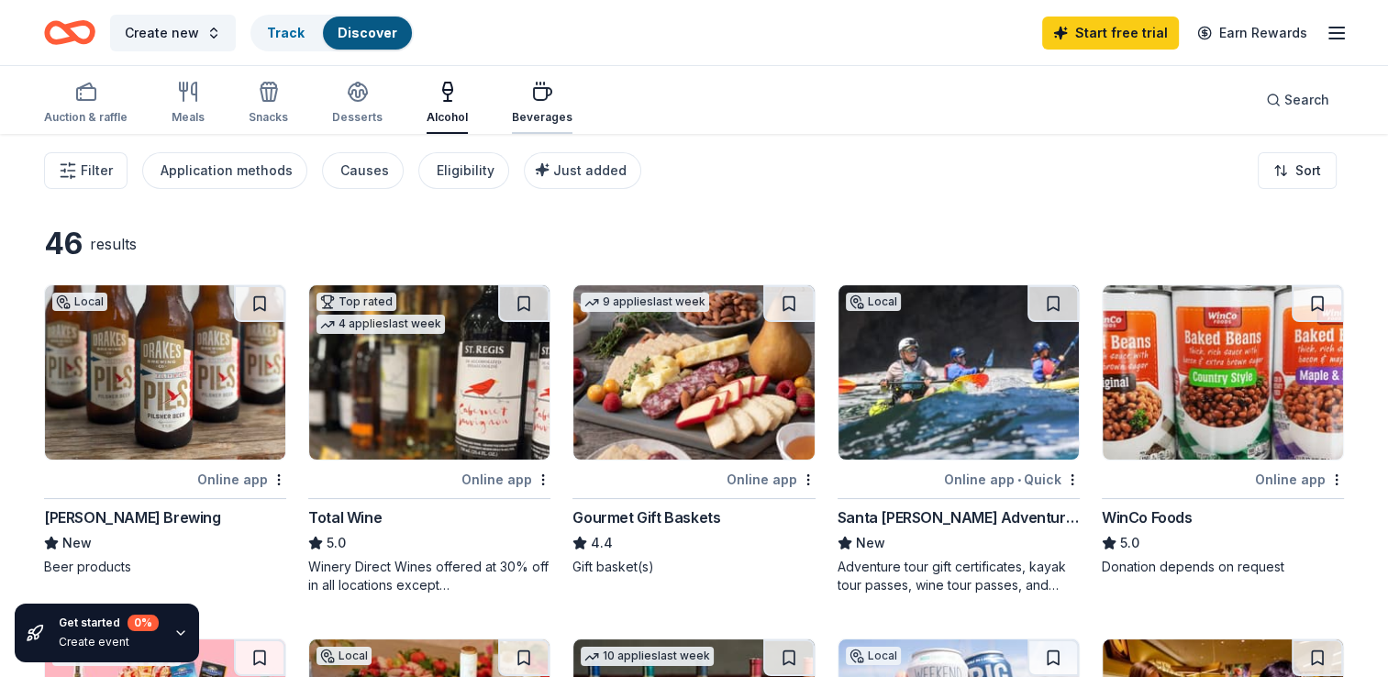
click at [534, 88] on icon "button" at bounding box center [542, 94] width 17 height 12
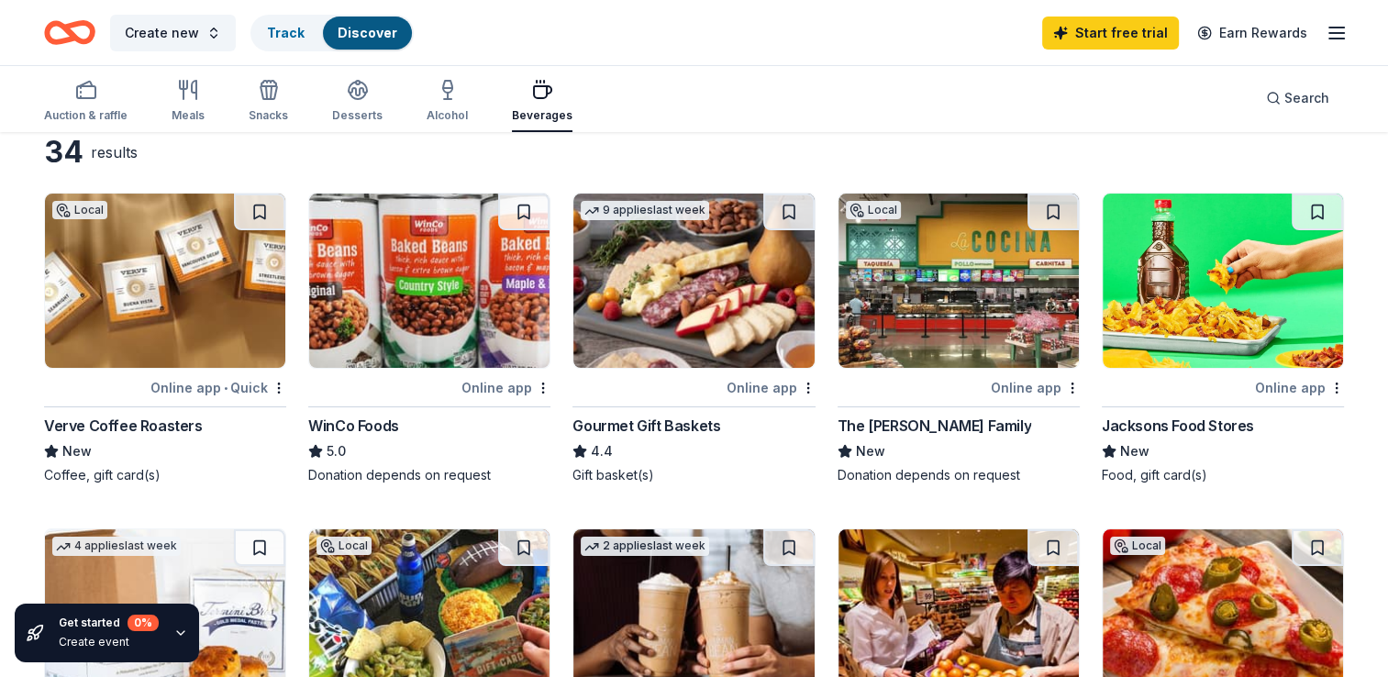
scroll to position [95, 0]
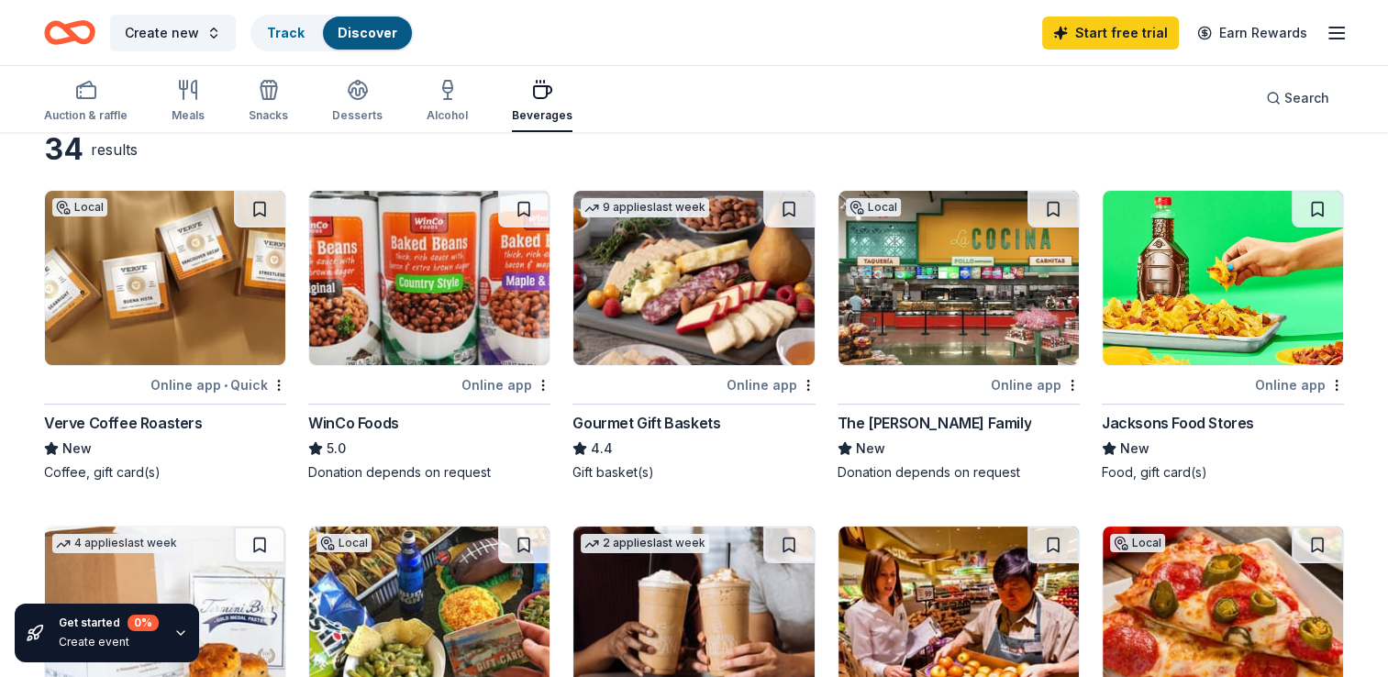
click at [169, 416] on div "Verve Coffee Roasters" at bounding box center [123, 423] width 159 height 22
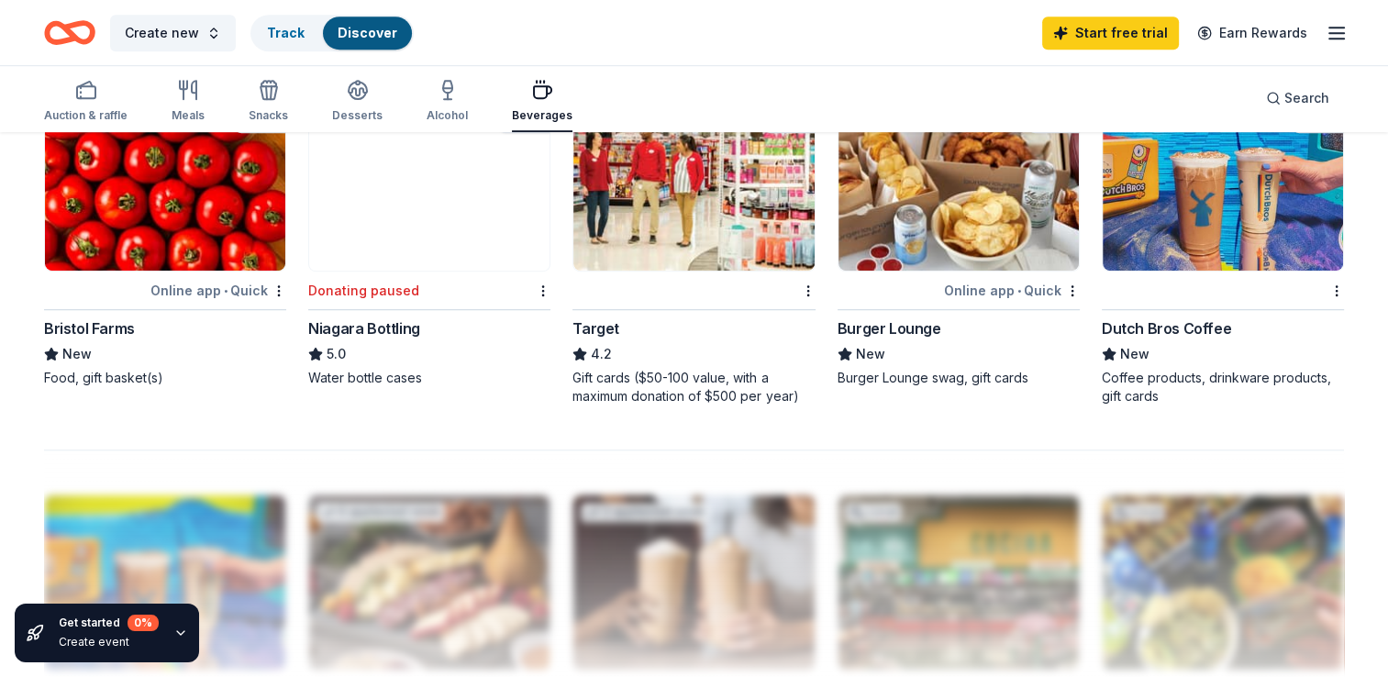
scroll to position [1235, 0]
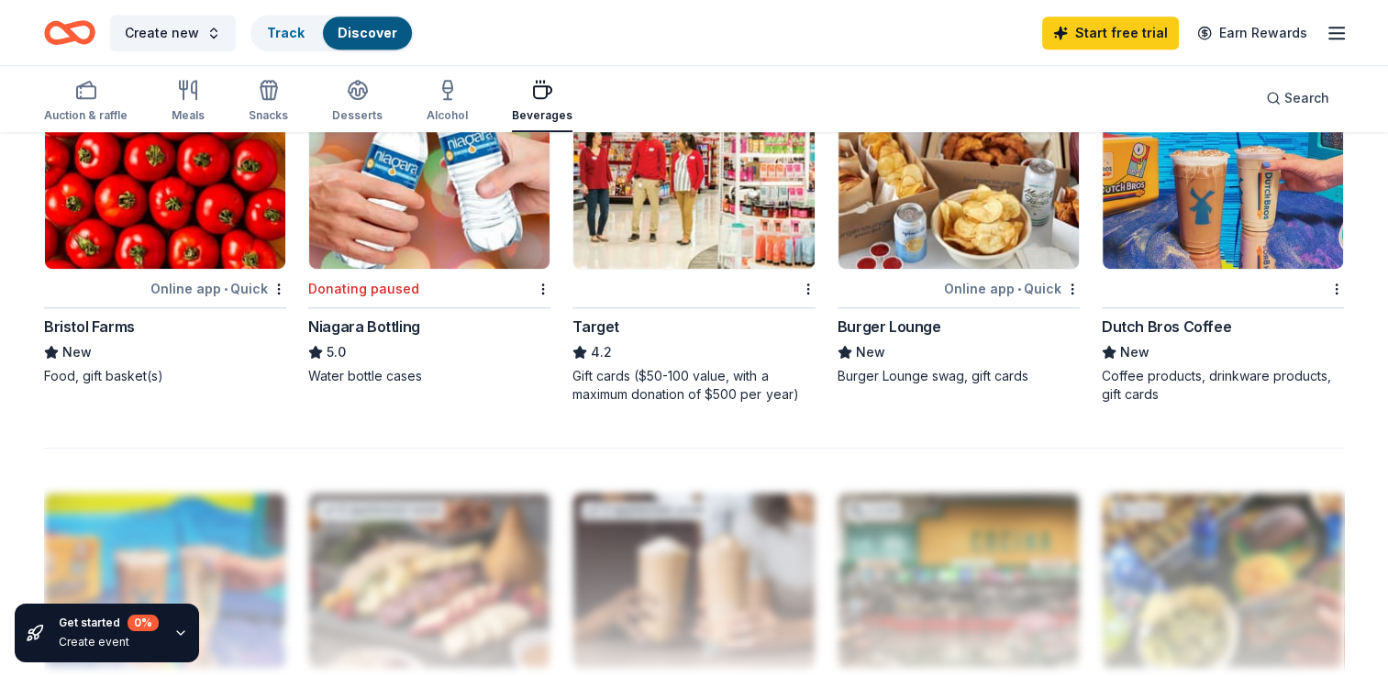
click at [1147, 319] on div "Dutch Bros Coffee" at bounding box center [1166, 327] width 129 height 22
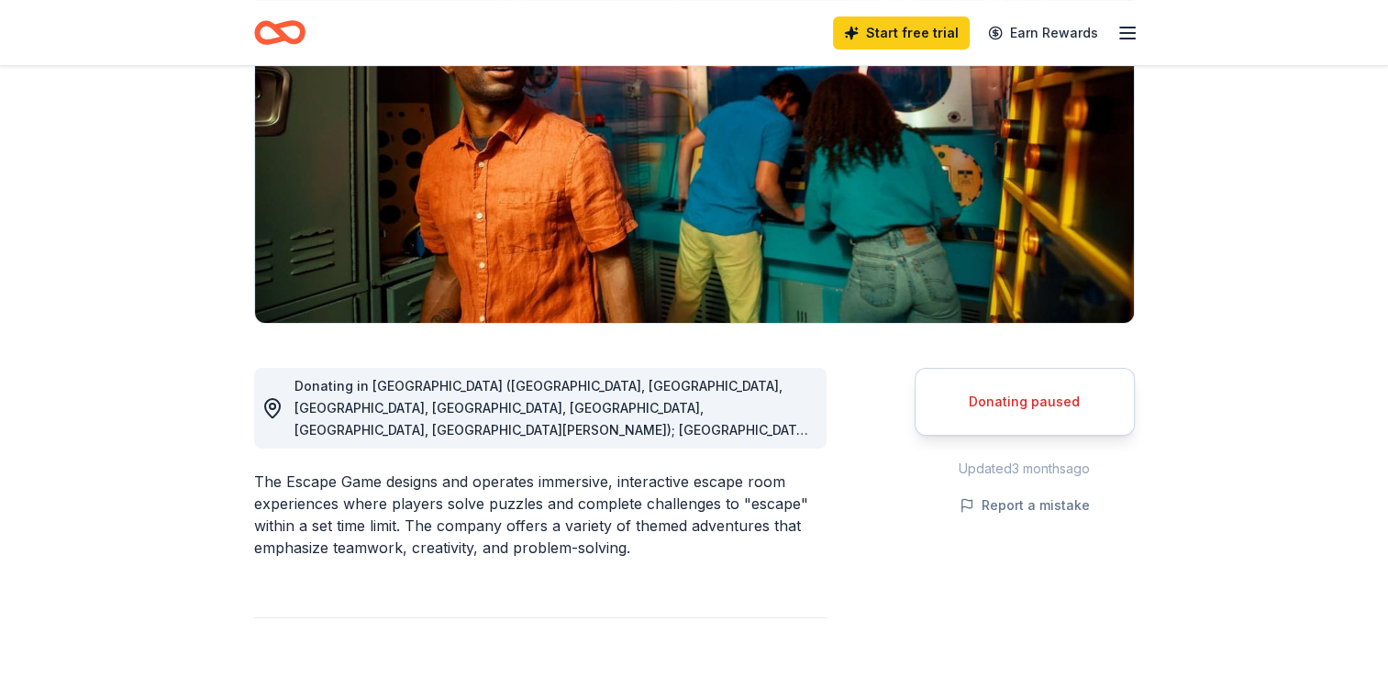
scroll to position [235, 0]
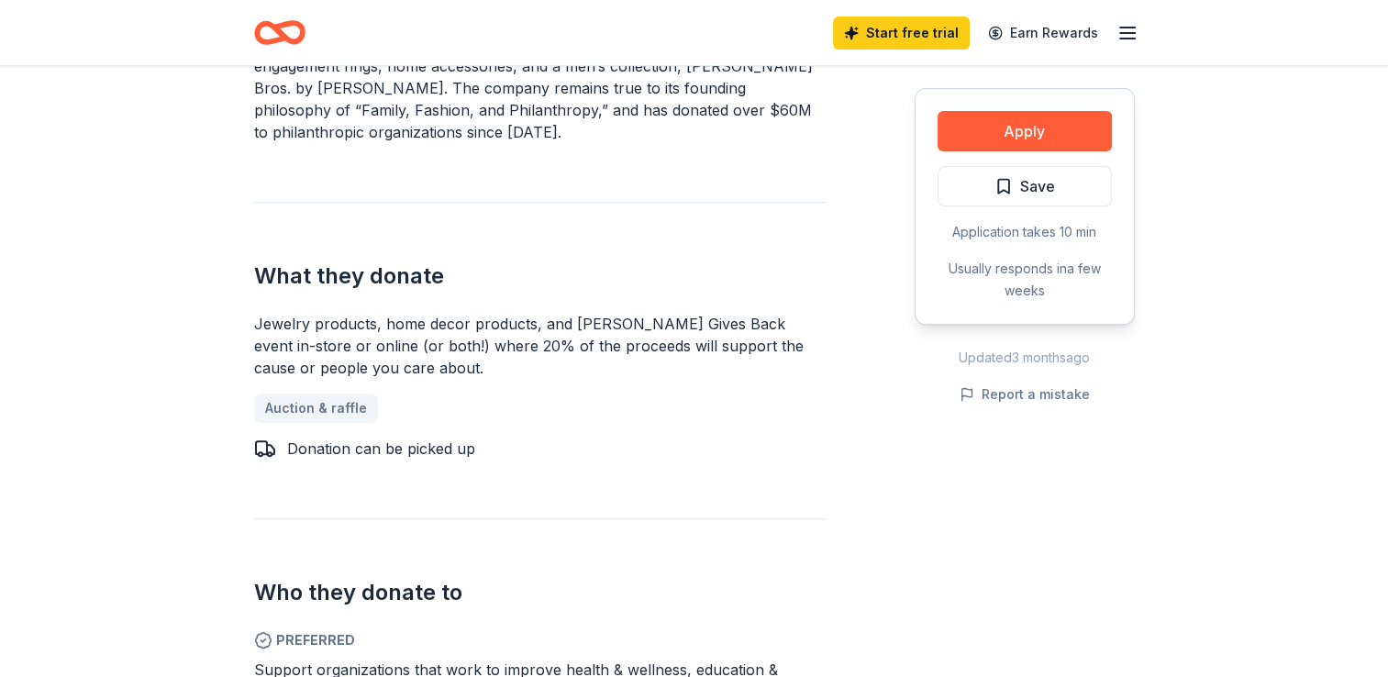
scroll to position [651, 0]
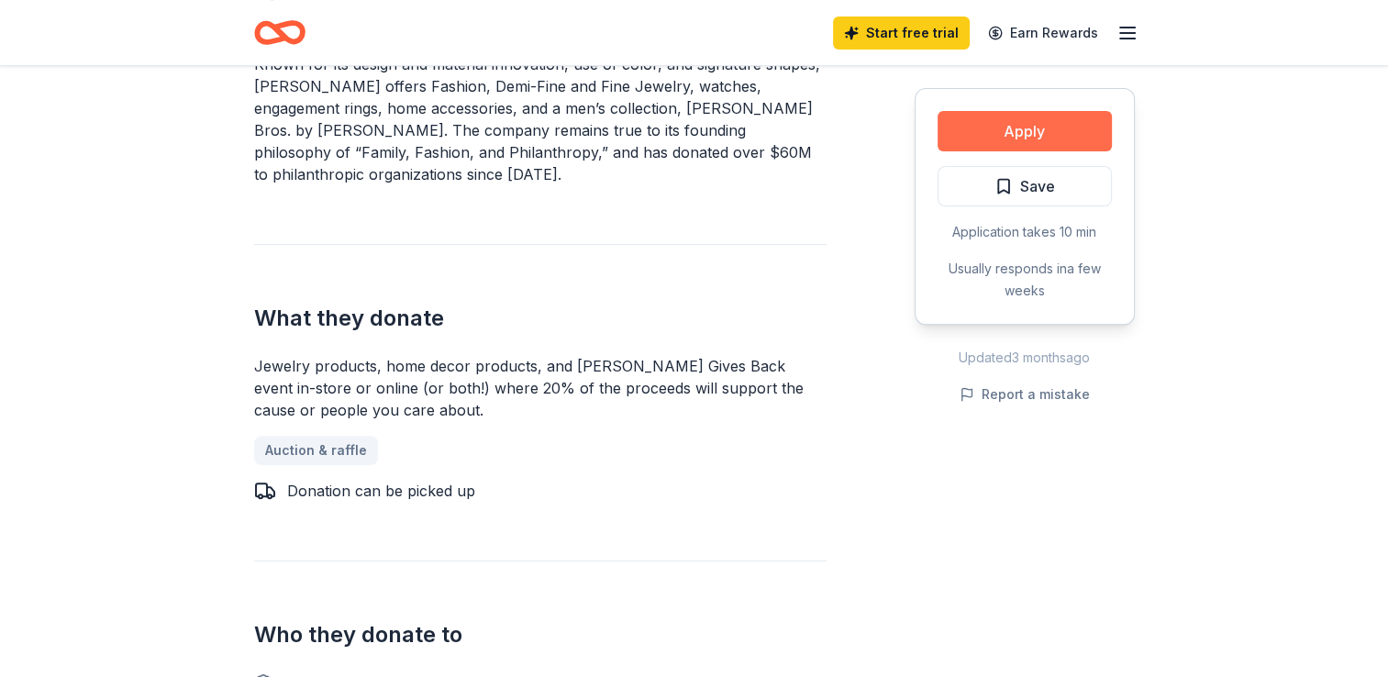
click at [1056, 120] on button "Apply" at bounding box center [1025, 131] width 174 height 40
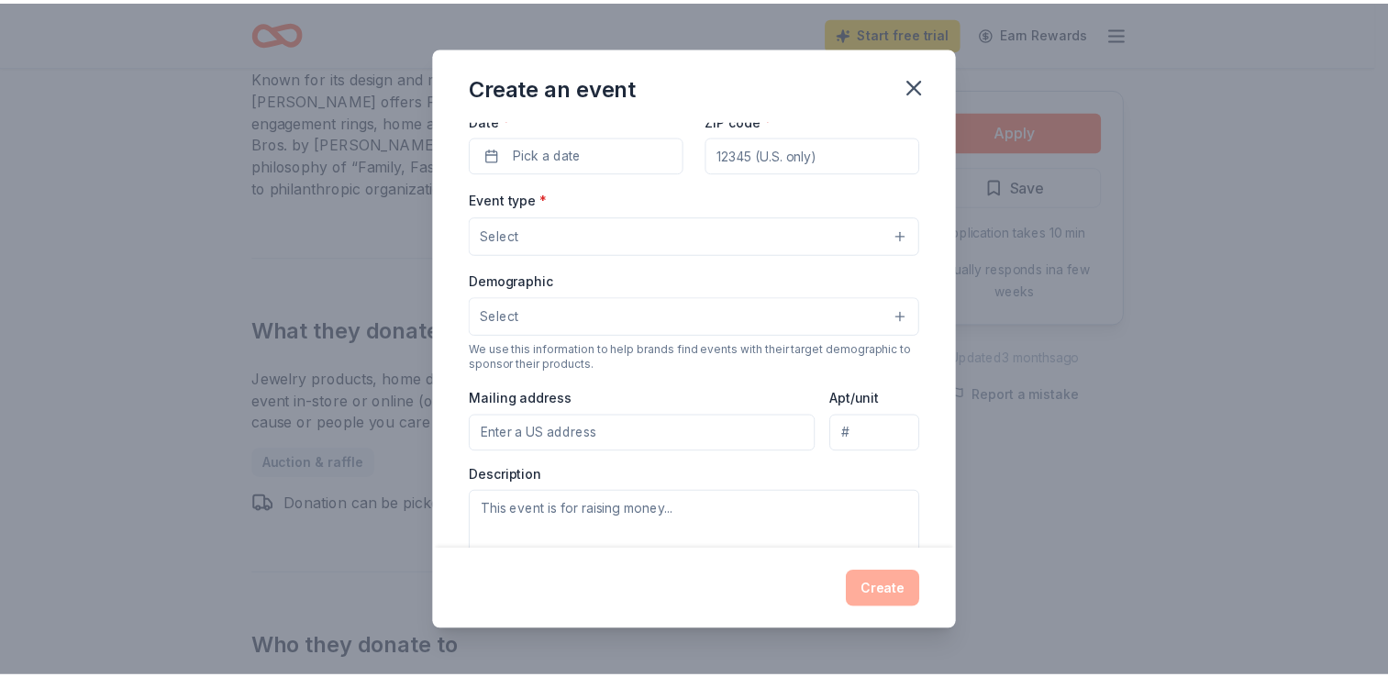
scroll to position [191, 0]
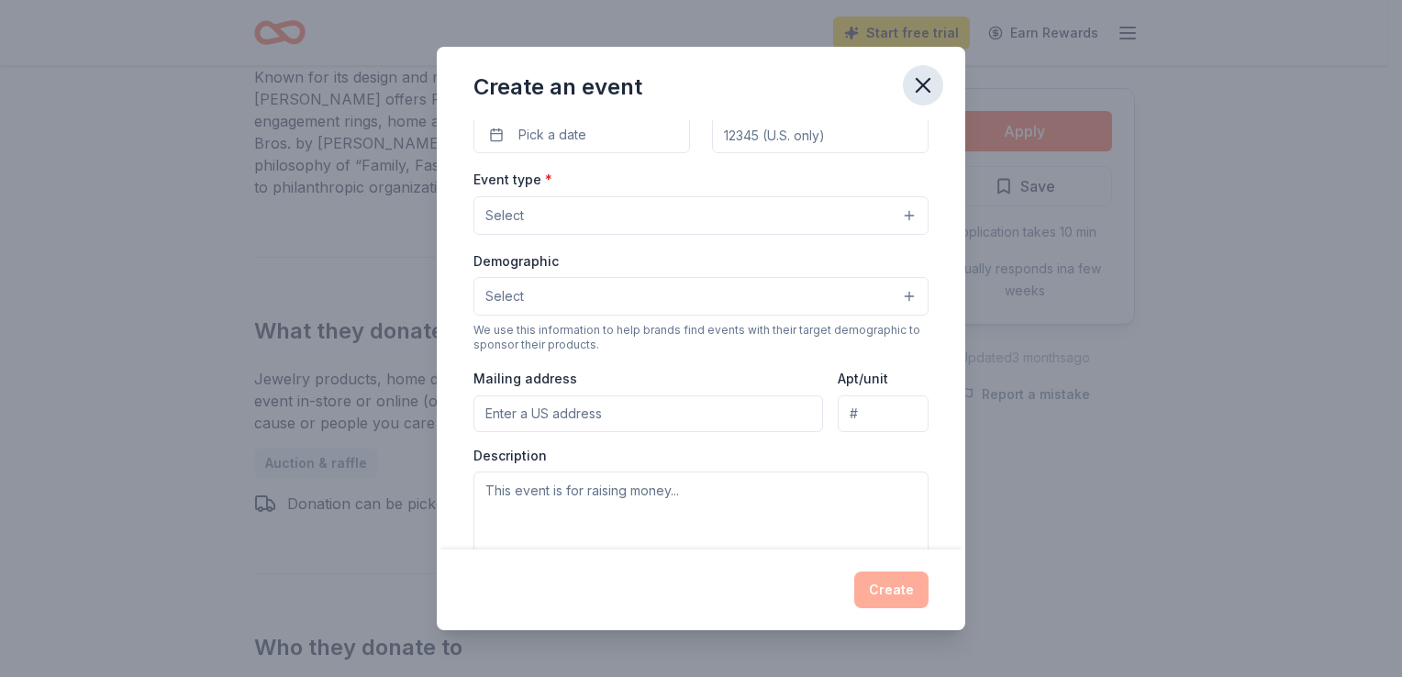
click at [918, 90] on icon "button" at bounding box center [923, 85] width 13 height 13
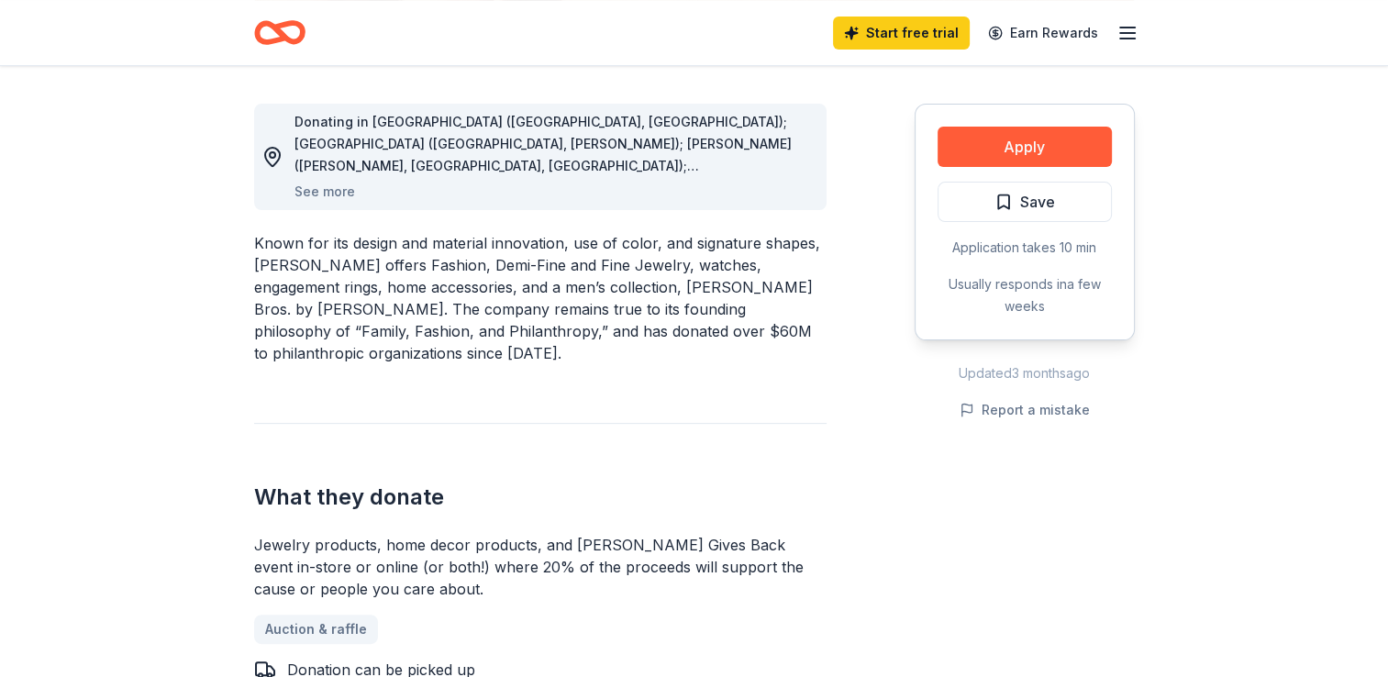
scroll to position [499, 0]
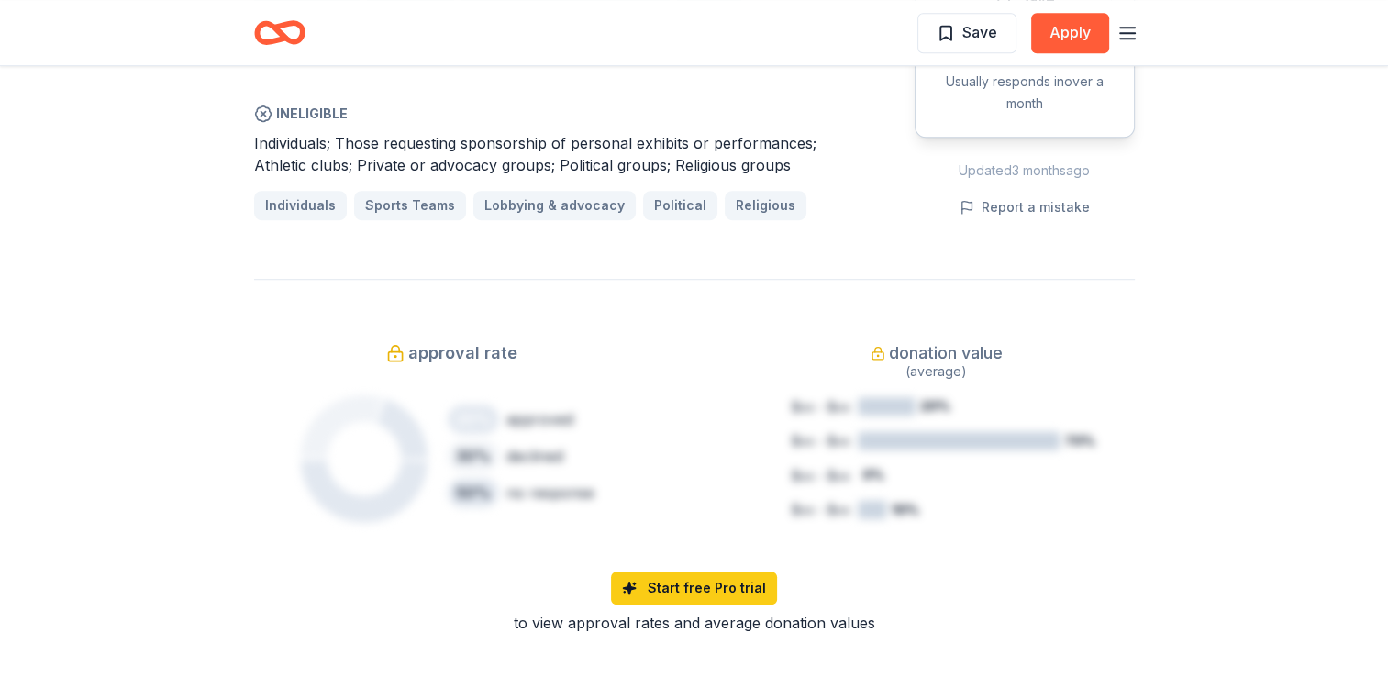
scroll to position [1270, 0]
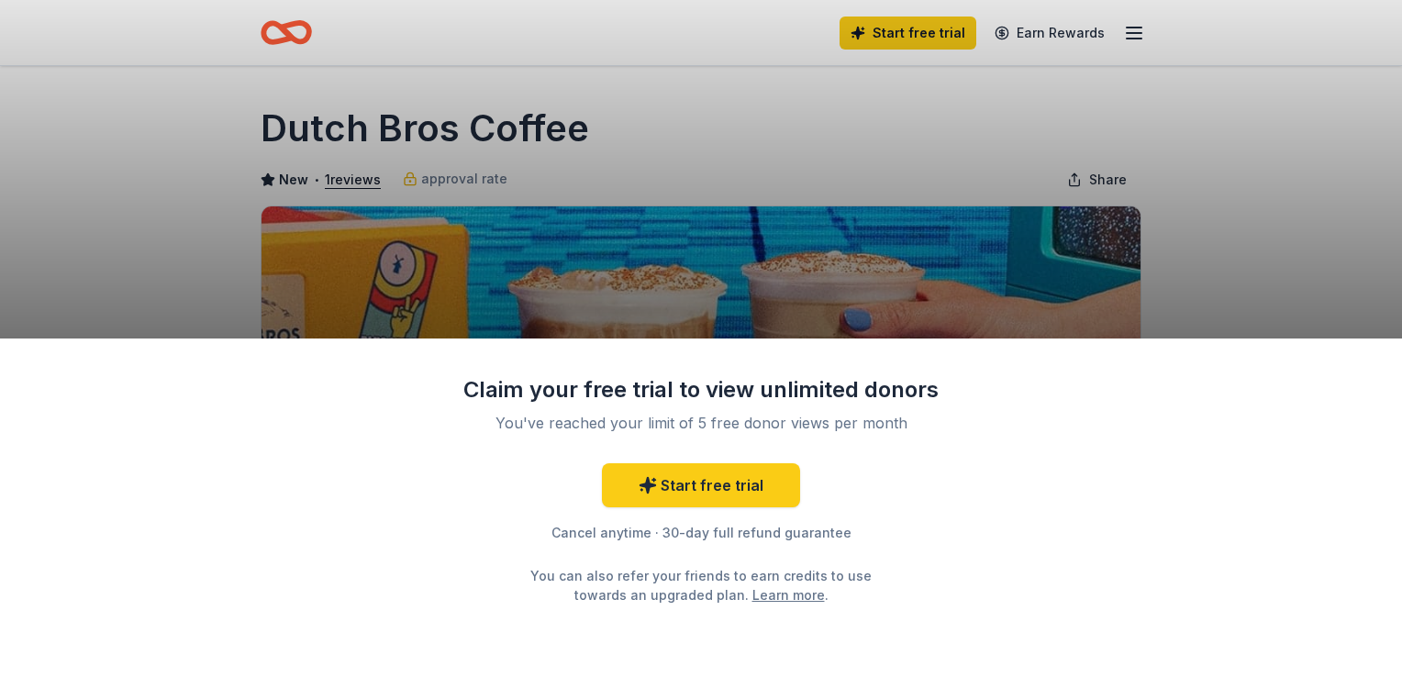
click at [1199, 235] on div "Claim your free trial to view unlimited donors You've reached your limit of 5 f…" at bounding box center [701, 338] width 1402 height 677
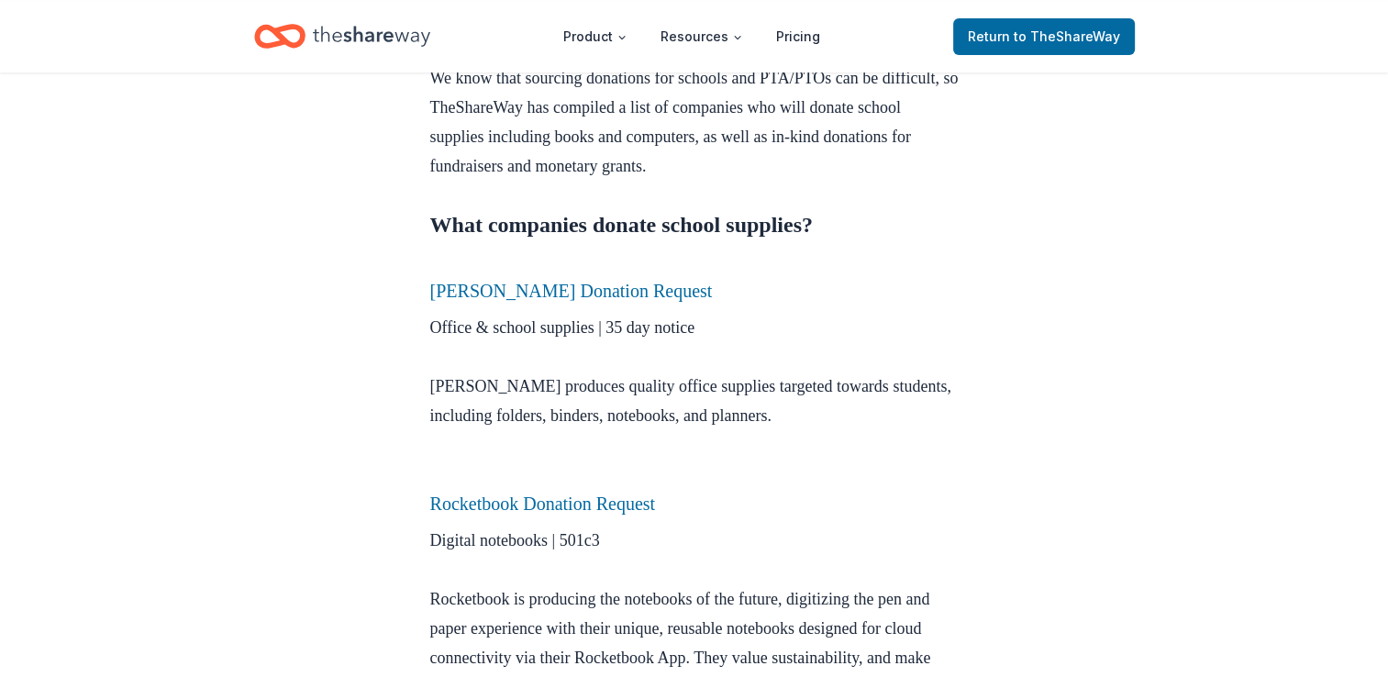
scroll to position [741, 0]
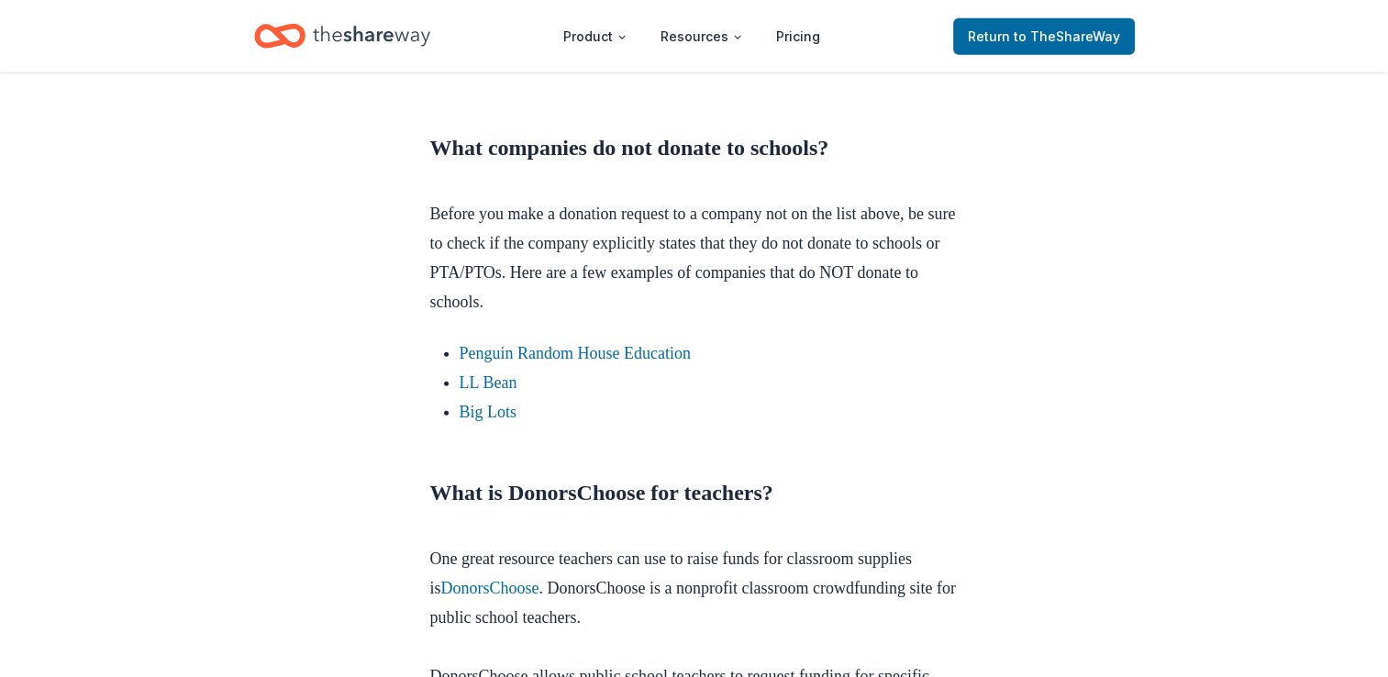
scroll to position [4653, 0]
click at [550, 345] on link "Penguin Random House Education" at bounding box center [575, 354] width 231 height 18
